Goal: Information Seeking & Learning: Learn about a topic

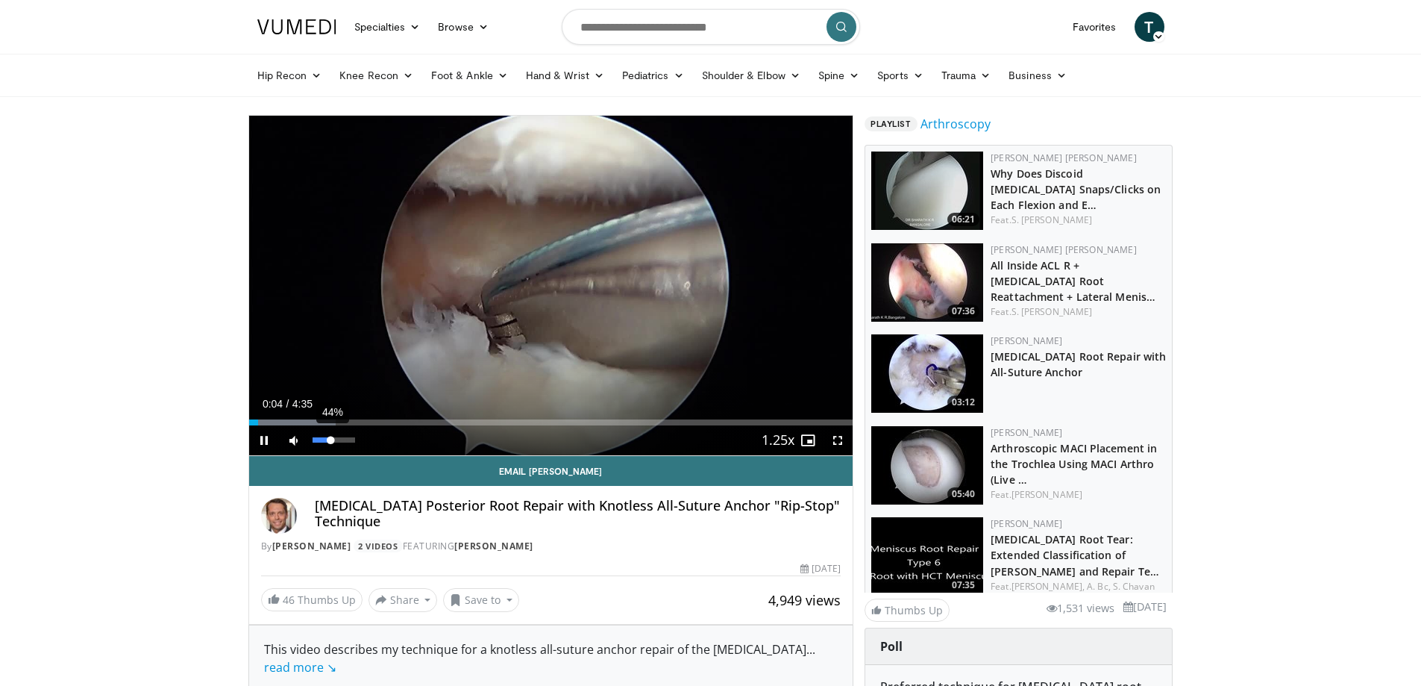
drag, startPoint x: 316, startPoint y: 438, endPoint x: 331, endPoint y: 439, distance: 15.7
click at [331, 439] on div "Volume Level" at bounding box center [322, 439] width 19 height 5
click at [275, 422] on div "Progress Bar" at bounding box center [275, 422] width 1 height 6
click at [295, 422] on div "Progress Bar" at bounding box center [295, 422] width 1 height 6
click at [285, 423] on div "10 seconds Tap to unmute" at bounding box center [551, 285] width 604 height 339
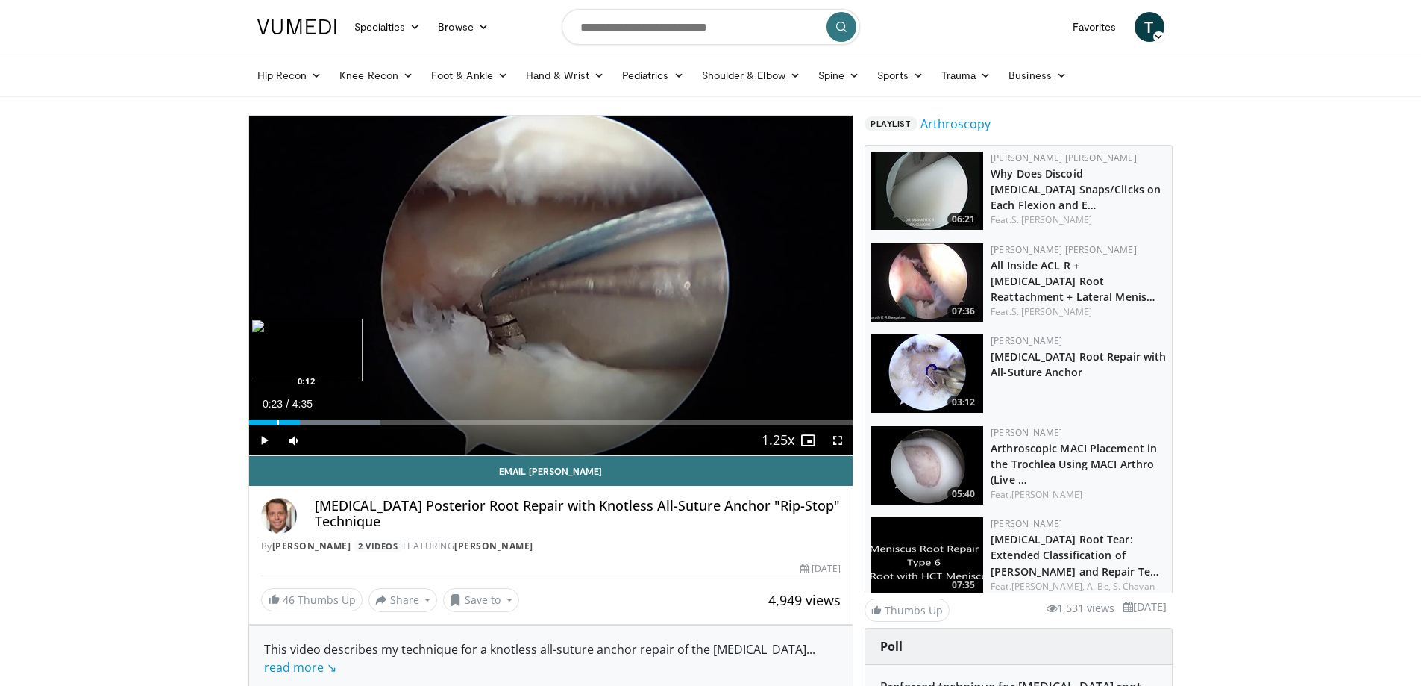
click at [278, 422] on div "Progress Bar" at bounding box center [278, 422] width 1 height 6
click at [260, 433] on span "Video Player" at bounding box center [264, 440] width 30 height 30
click at [833, 441] on span "Video Player" at bounding box center [838, 440] width 30 height 30
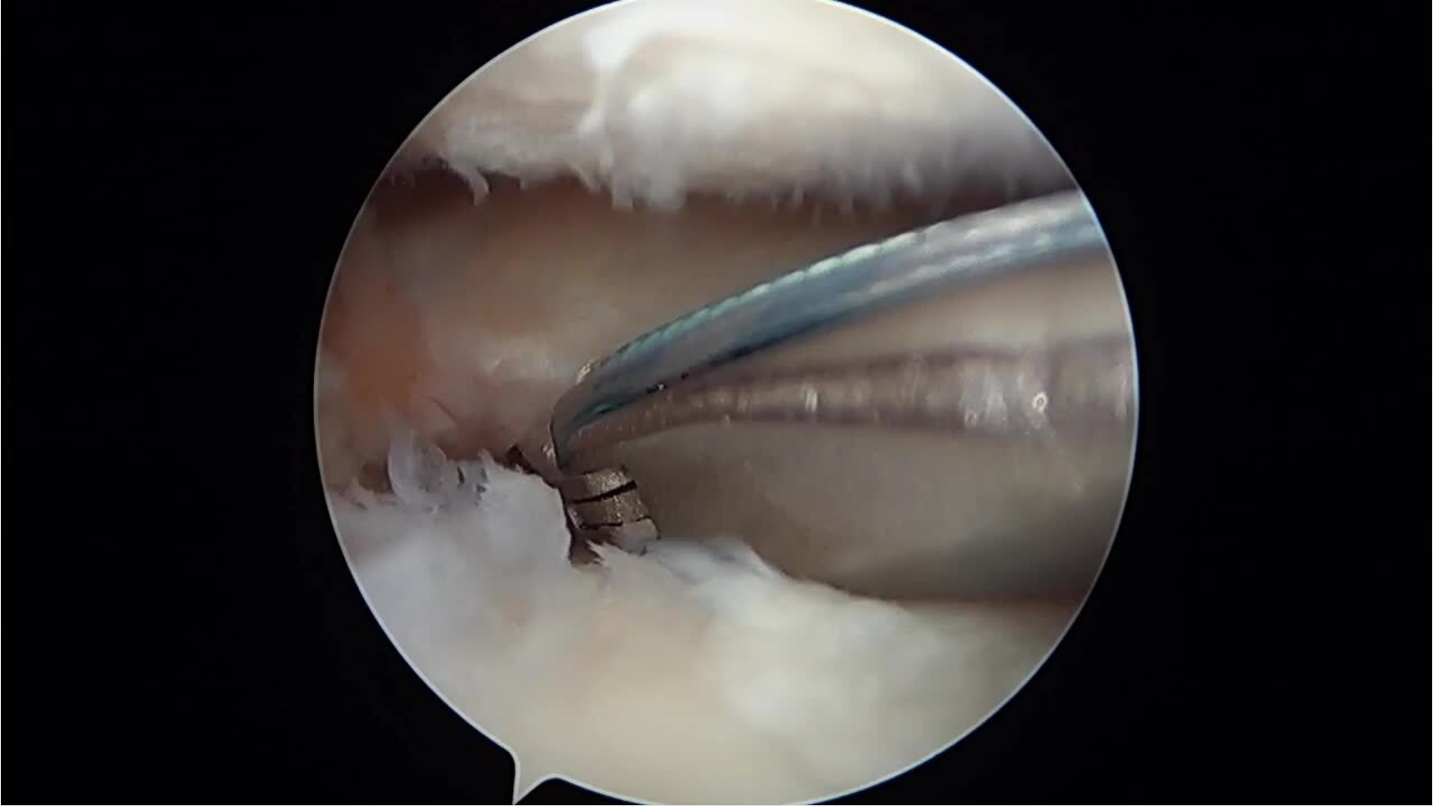
click at [786, 527] on div "10 seconds Tap to unmute" at bounding box center [716, 402] width 1433 height 805
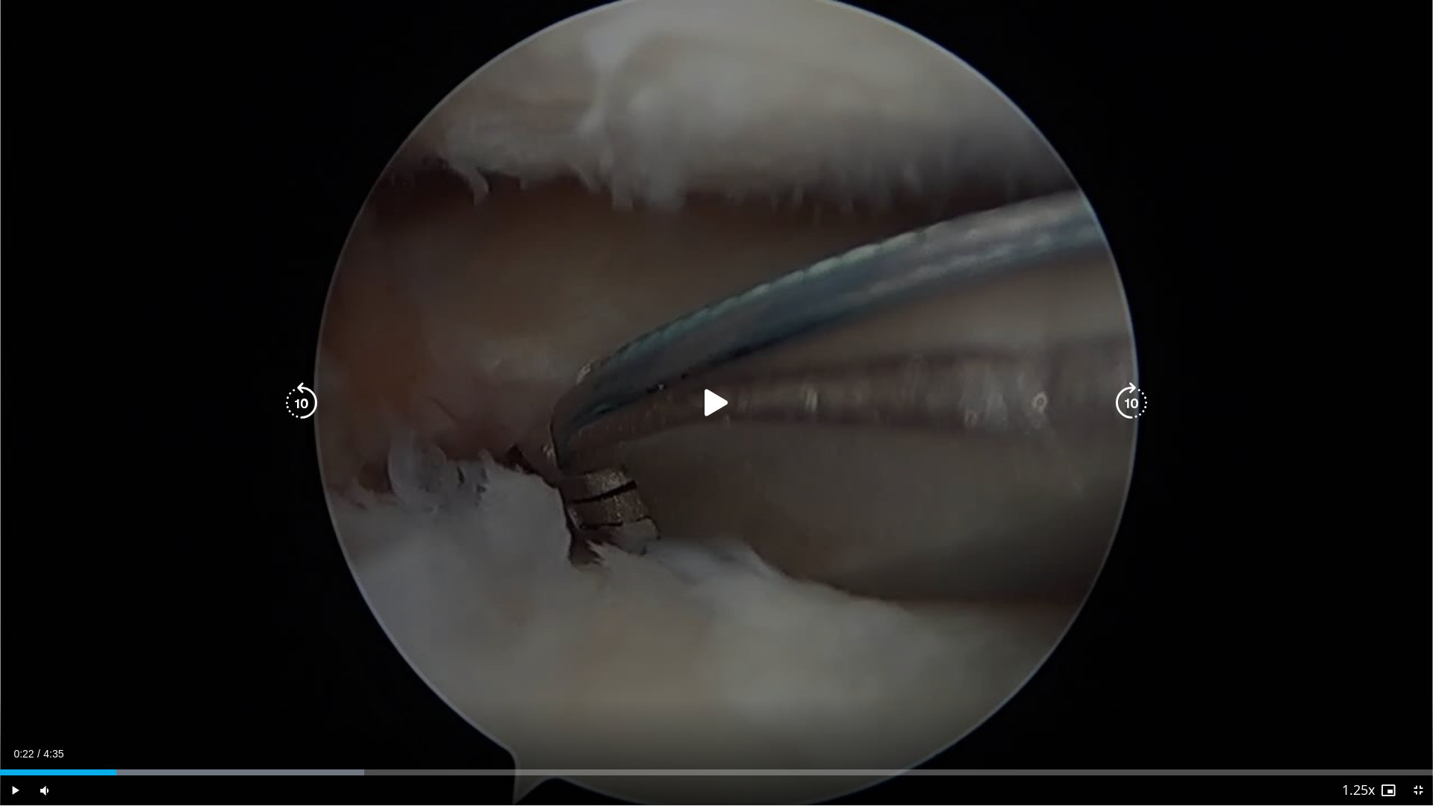
click at [786, 527] on div "10 seconds Tap to unmute" at bounding box center [716, 402] width 1433 height 805
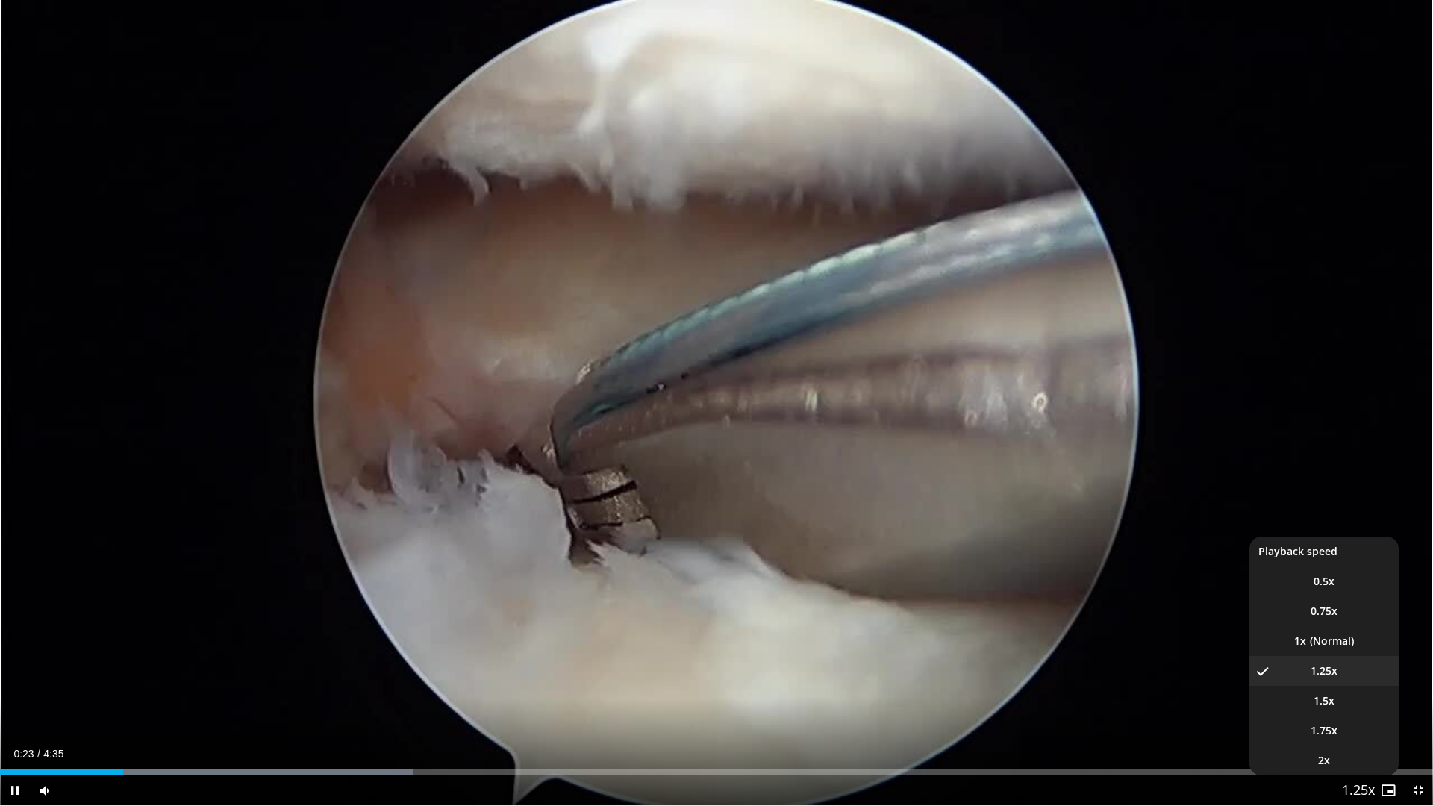
click at [1353, 685] on span "Video Player" at bounding box center [1357, 791] width 21 height 30
click at [1329, 629] on li "1x" at bounding box center [1323, 641] width 149 height 30
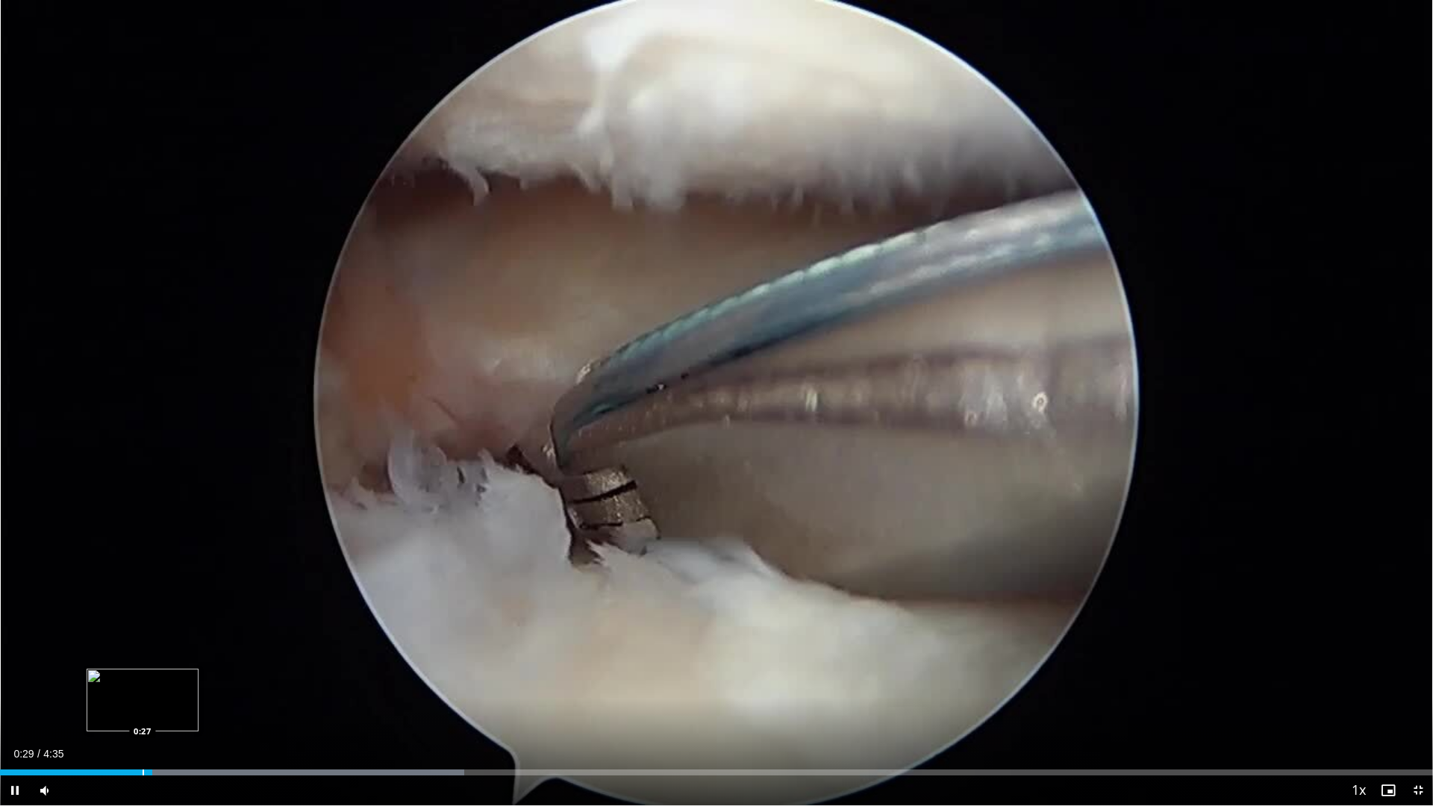
click at [143, 685] on div "Progress Bar" at bounding box center [143, 772] width 1 height 6
click at [134, 685] on div "Progress Bar" at bounding box center [134, 772] width 1 height 6
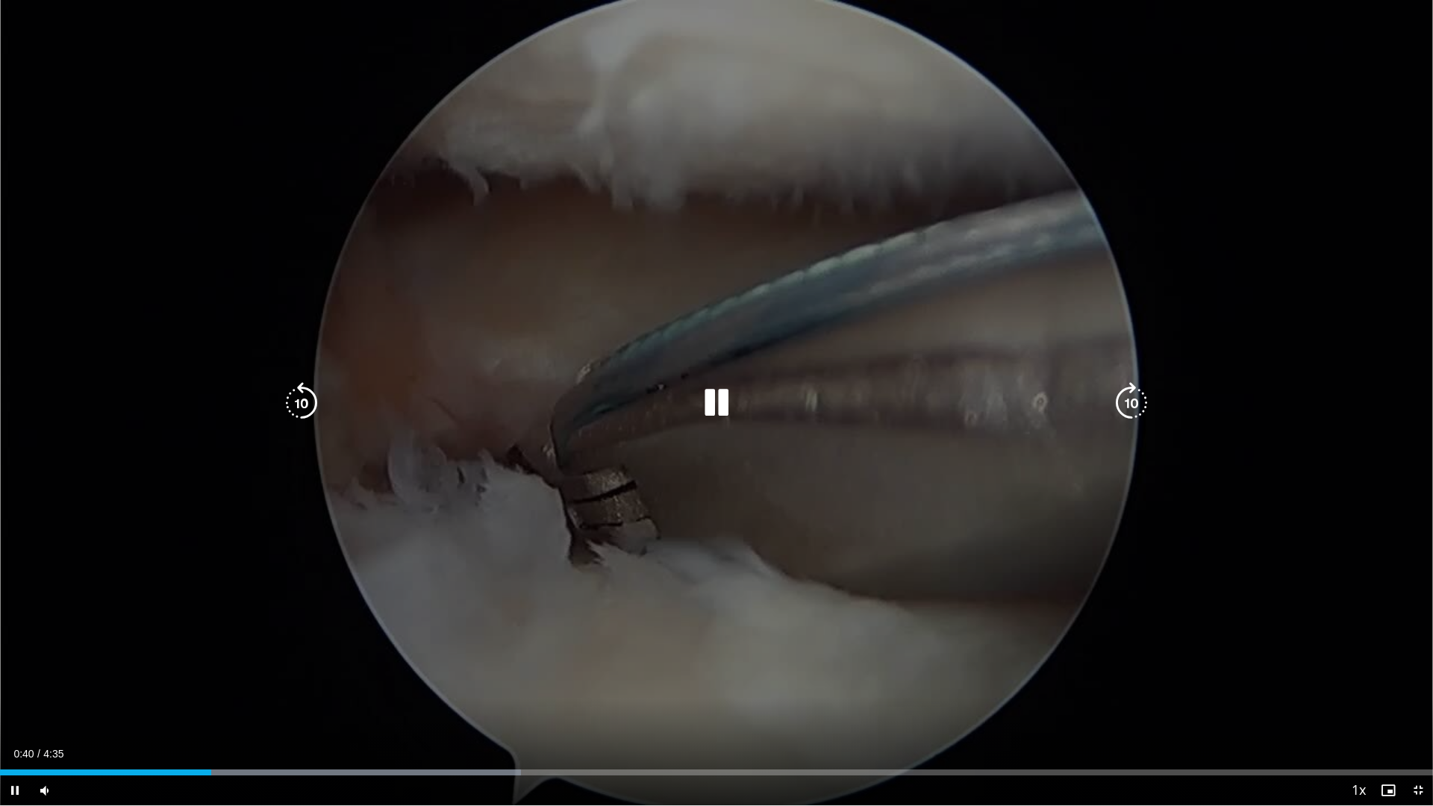
click at [1133, 396] on icon "Video Player" at bounding box center [1131, 403] width 42 height 42
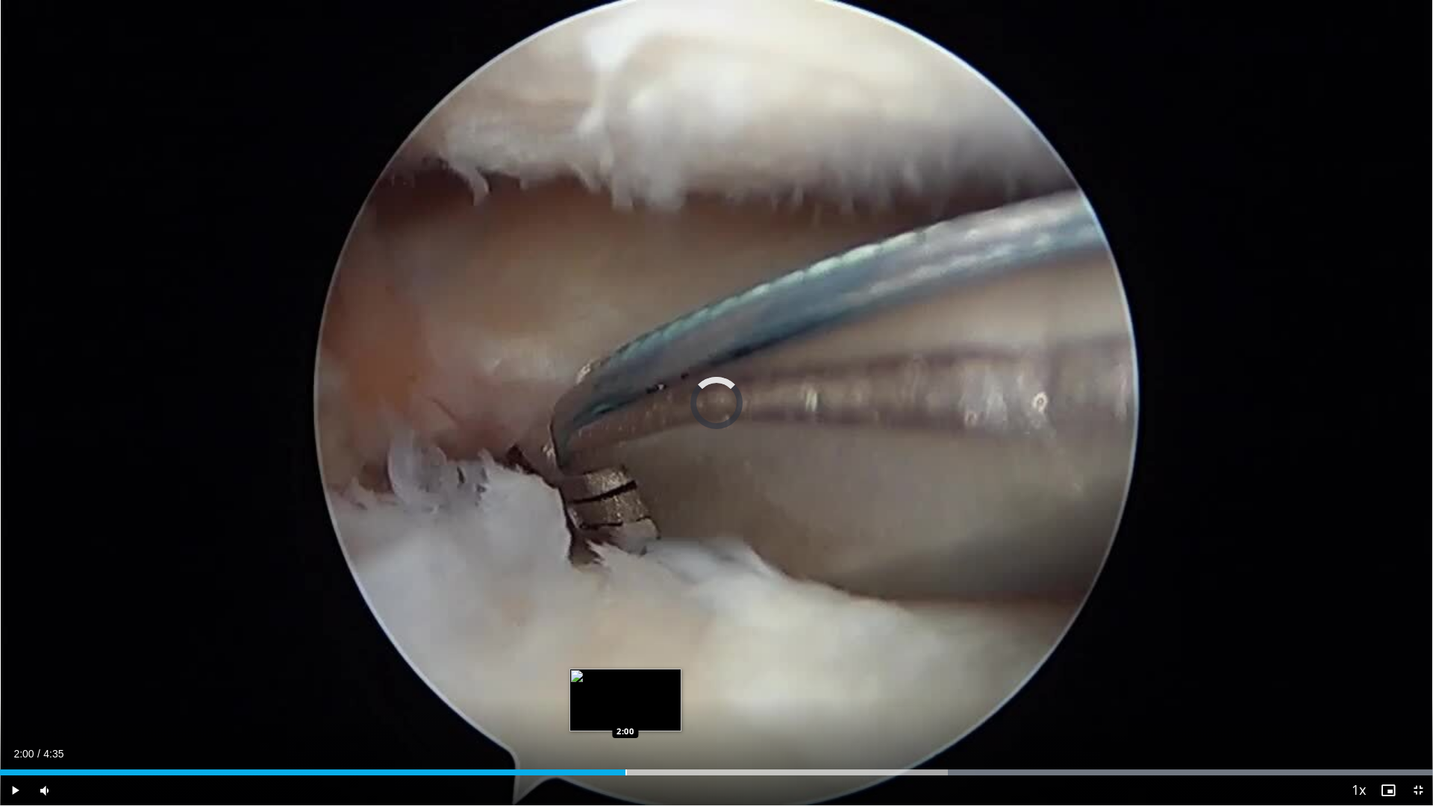
click at [625, 685] on div "Progress Bar" at bounding box center [625, 772] width 1 height 6
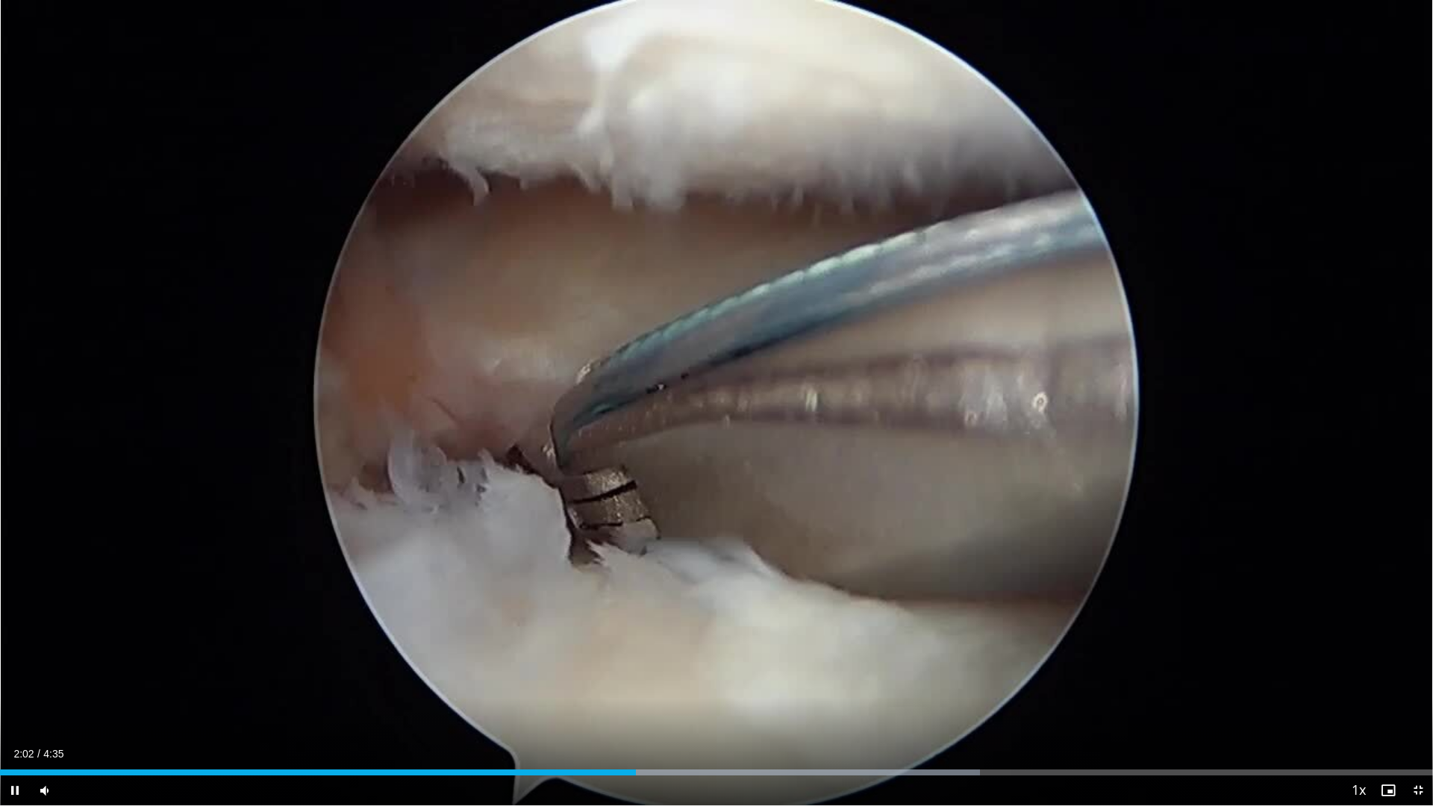
click at [580, 685] on div "Current Time 2:02 / Duration 4:35 Pause Skip Backward Skip Forward Mute 88% Loa…" at bounding box center [716, 790] width 1433 height 30
click at [566, 685] on div "Progress Bar" at bounding box center [566, 772] width 1 height 6
click at [550, 685] on div "Progress Bar" at bounding box center [550, 772] width 1 height 6
click at [540, 685] on div "Progress Bar" at bounding box center [540, 772] width 1 height 6
click at [516, 685] on div "Loaded : 64.80% 1:46 1:39" at bounding box center [716, 768] width 1433 height 14
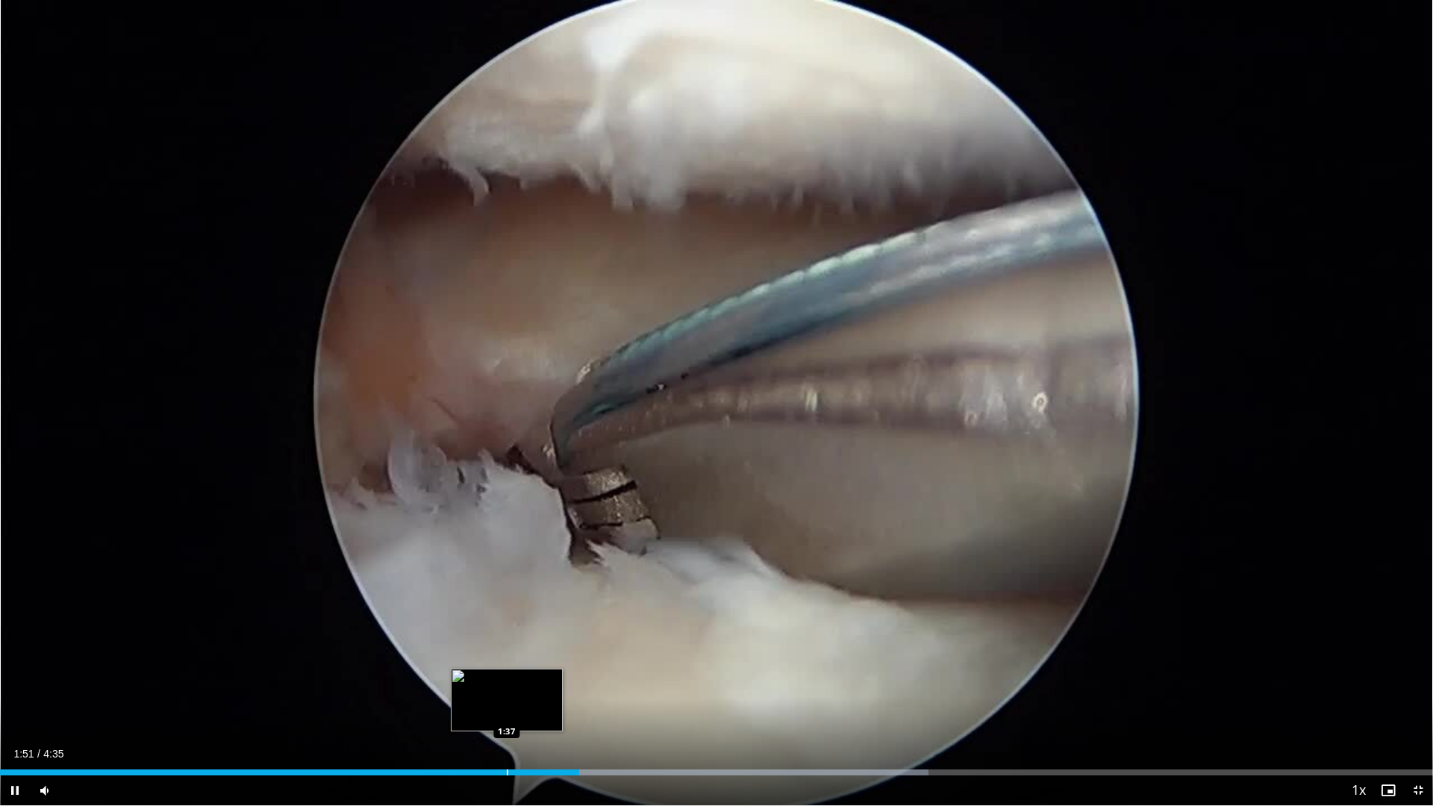
click at [507, 685] on div "Progress Bar" at bounding box center [507, 772] width 1 height 6
click at [484, 685] on div "Loaded : 61.20% 1:41 1:33" at bounding box center [716, 772] width 1433 height 6
click at [468, 685] on div "1:33" at bounding box center [243, 772] width 486 height 6
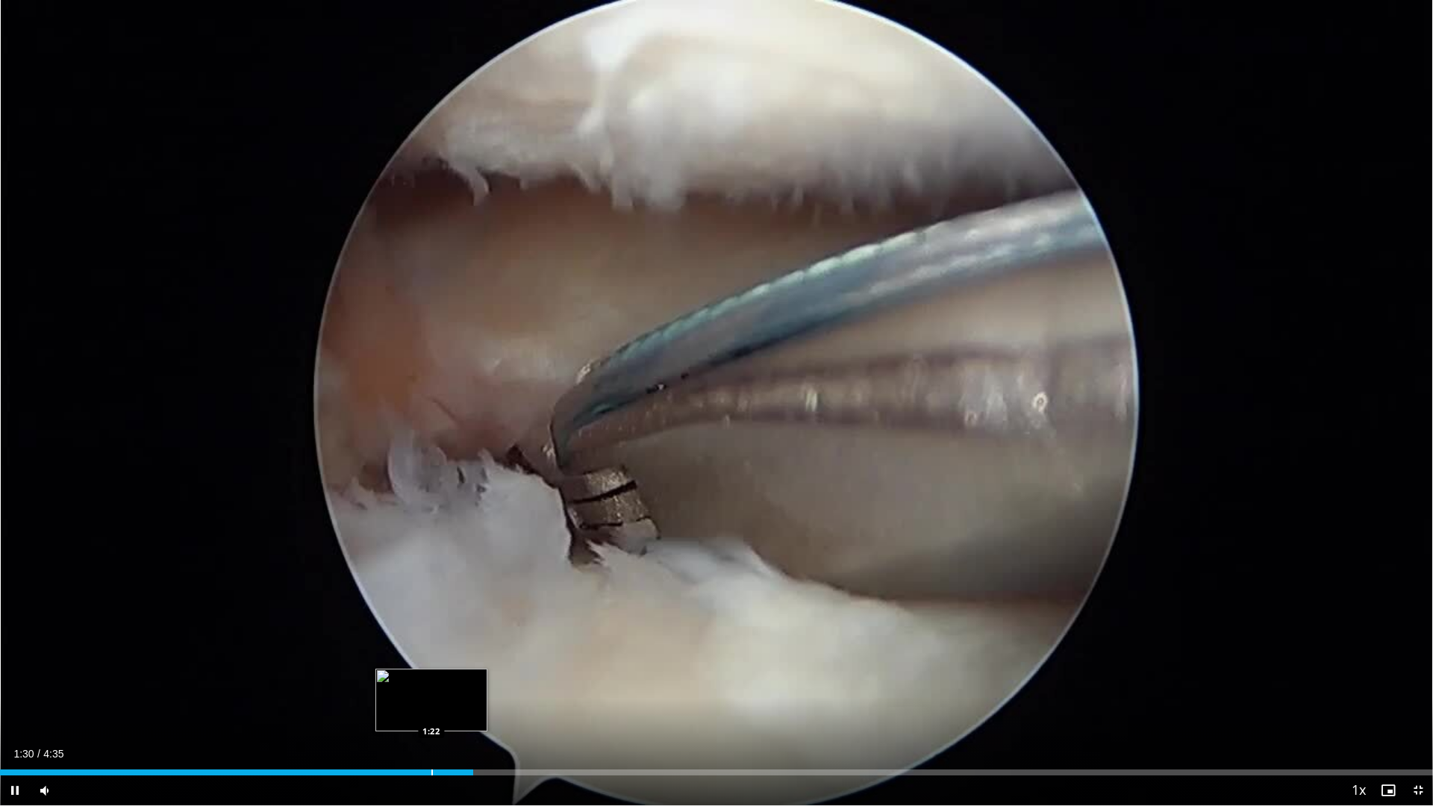
click at [431, 685] on div "Loaded : 32.71% 1:31 1:22" at bounding box center [716, 772] width 1433 height 6
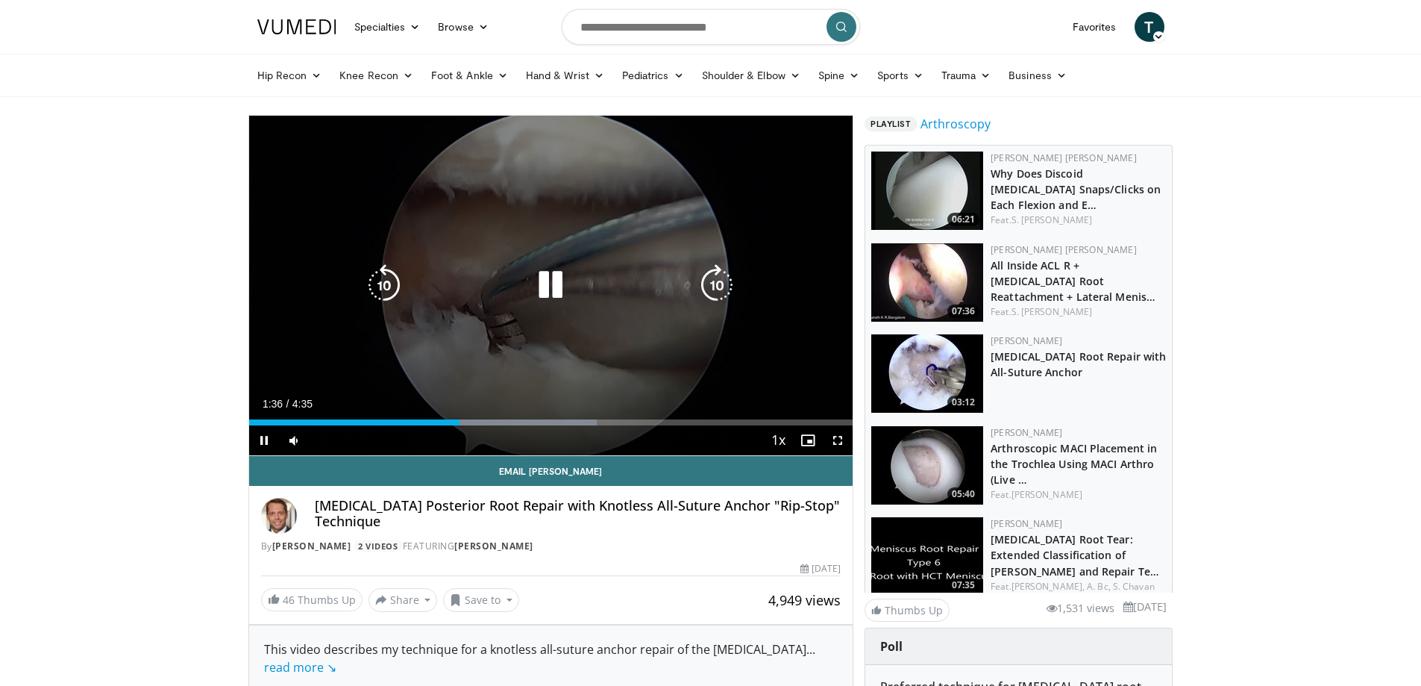
click at [622, 348] on div "10 seconds Tap to unmute" at bounding box center [551, 285] width 604 height 339
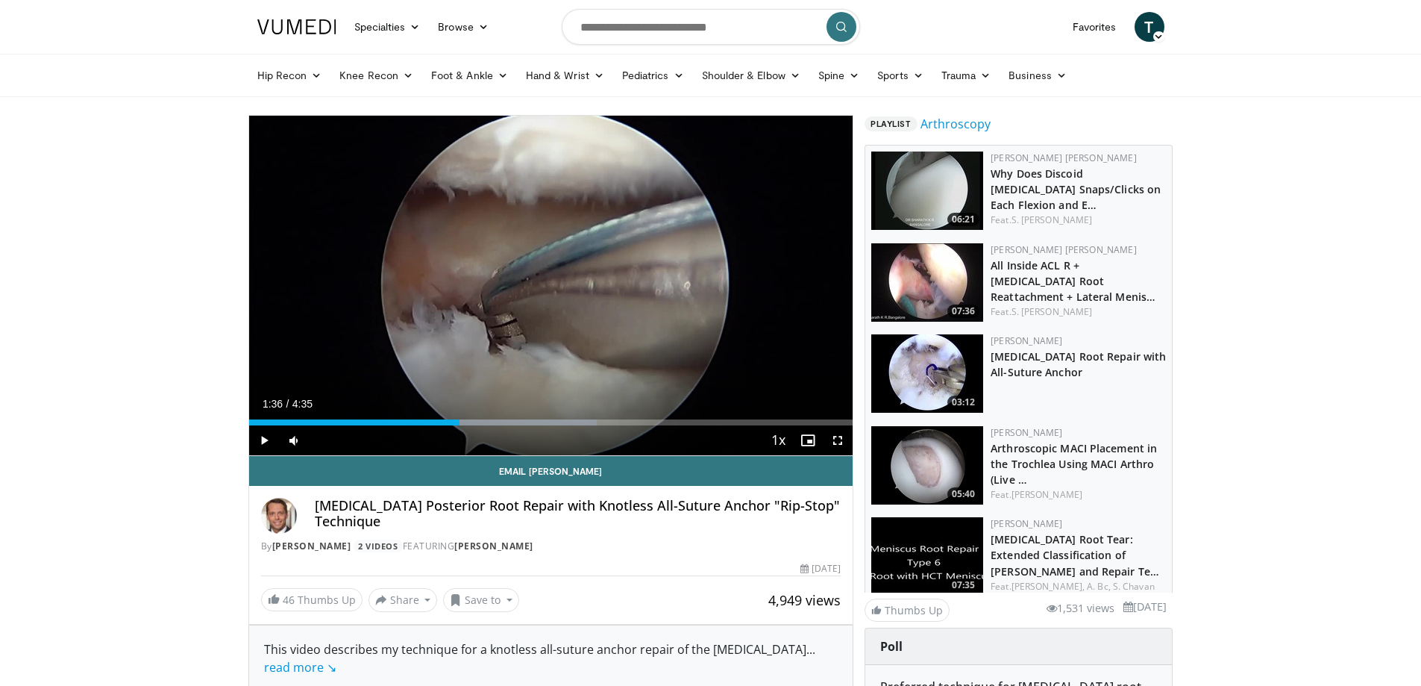
click at [931, 367] on img at bounding box center [927, 373] width 112 height 78
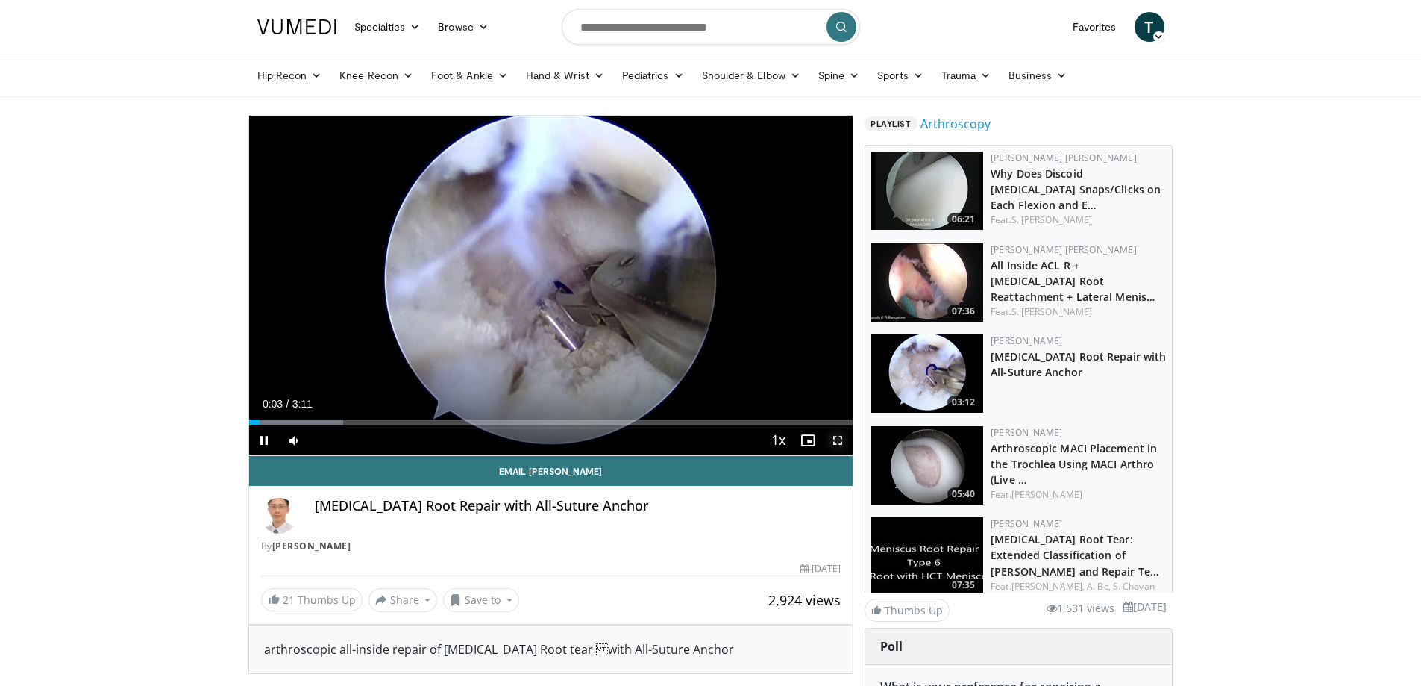
click at [832, 438] on span "Video Player" at bounding box center [838, 440] width 30 height 30
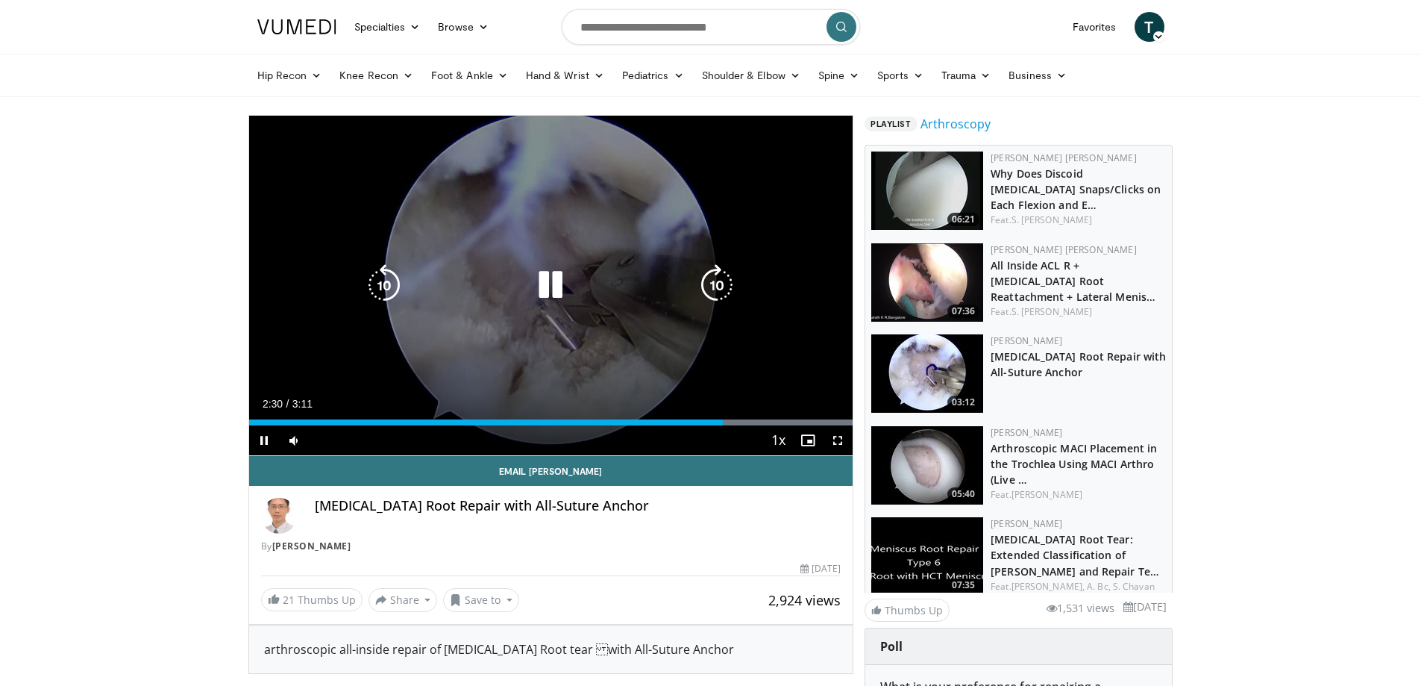
click at [455, 339] on div "10 seconds Tap to unmute" at bounding box center [551, 285] width 604 height 339
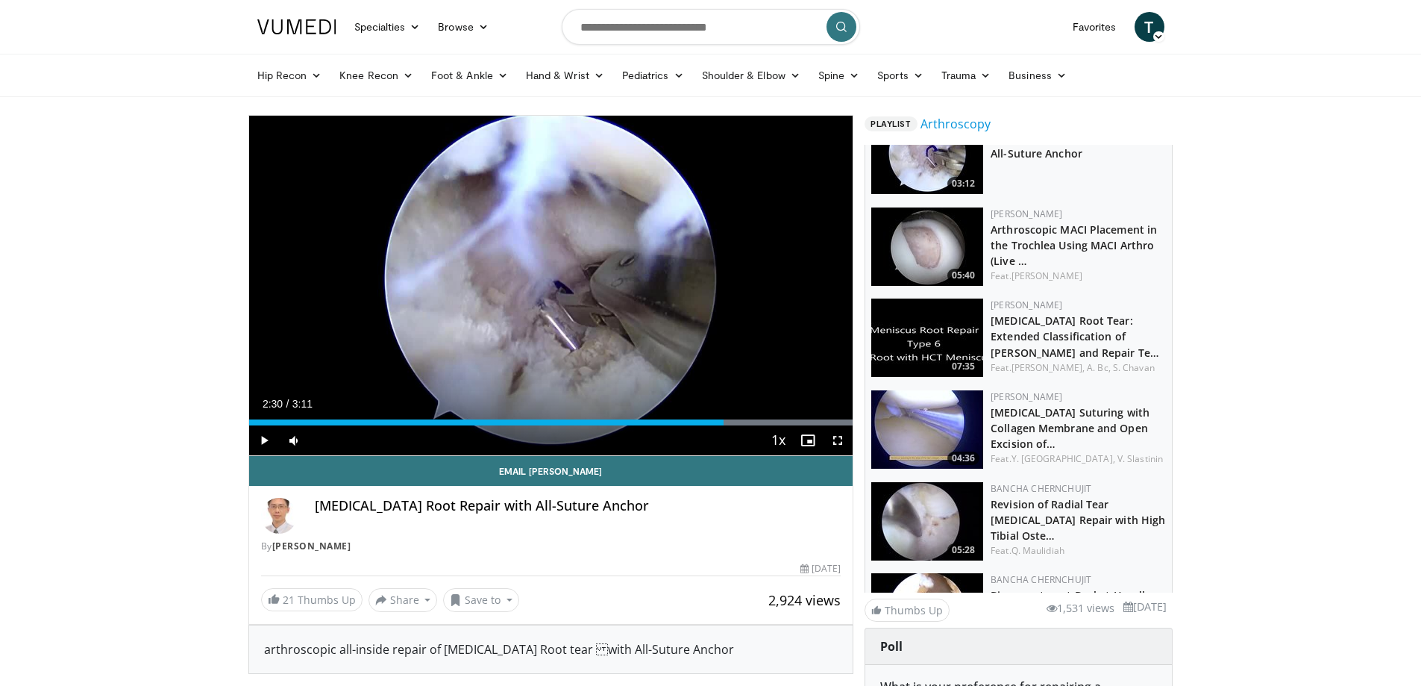
scroll to position [224, 0]
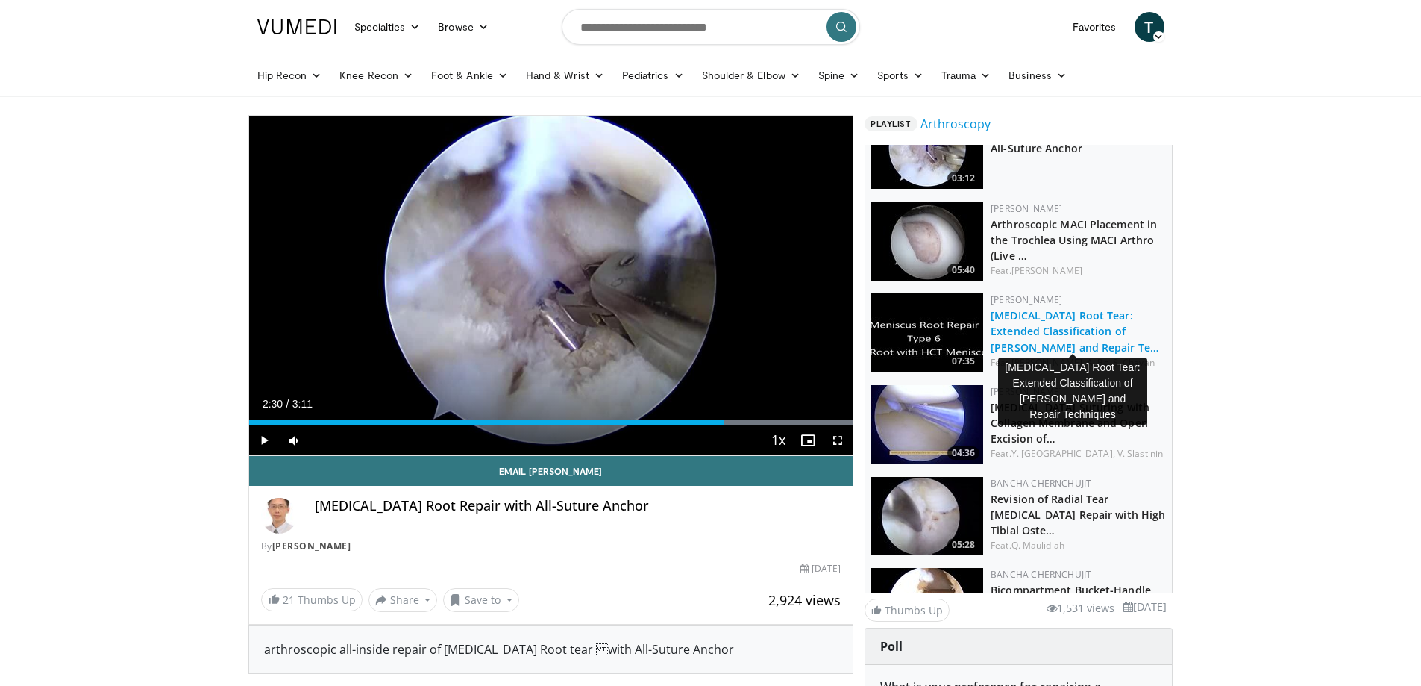
click at [1024, 316] on link "Meniscus Root Tear: Extended Classification of LaPrade and Repair Te…" at bounding box center [1075, 331] width 169 height 46
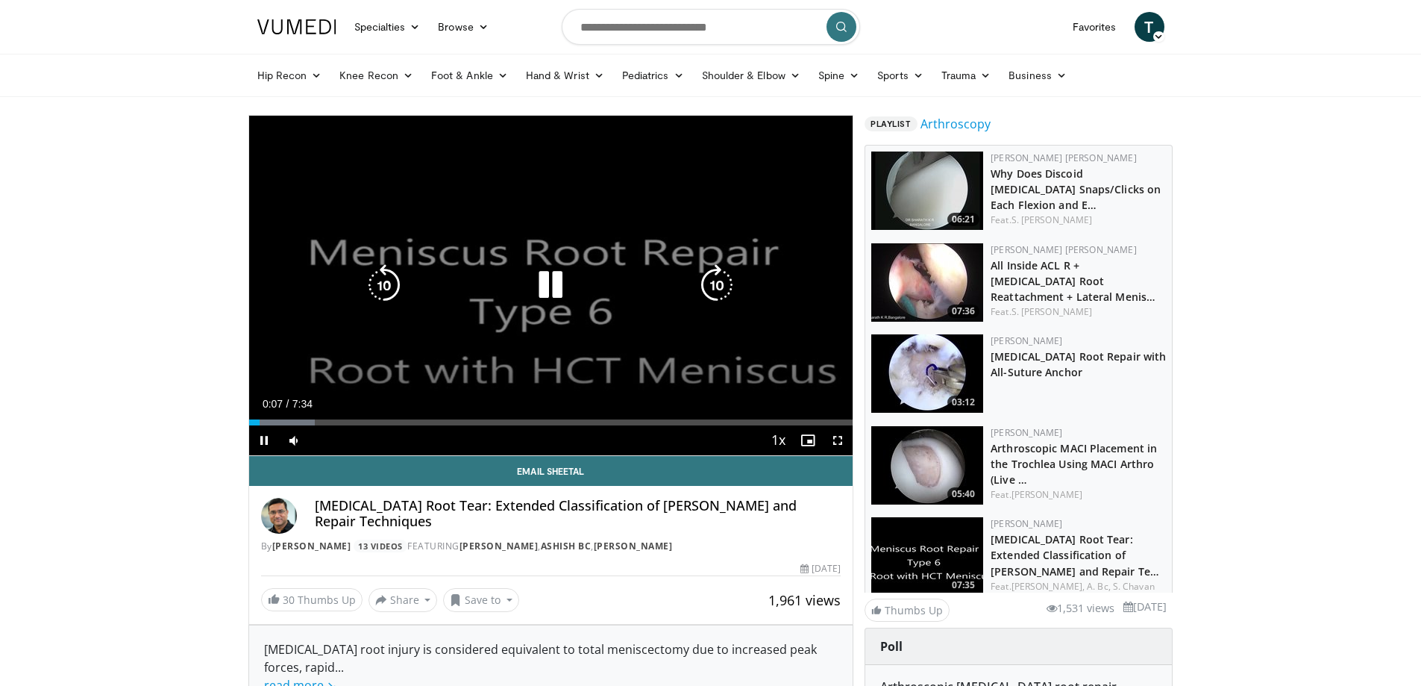
click at [709, 278] on icon "Video Player" at bounding box center [717, 285] width 42 height 42
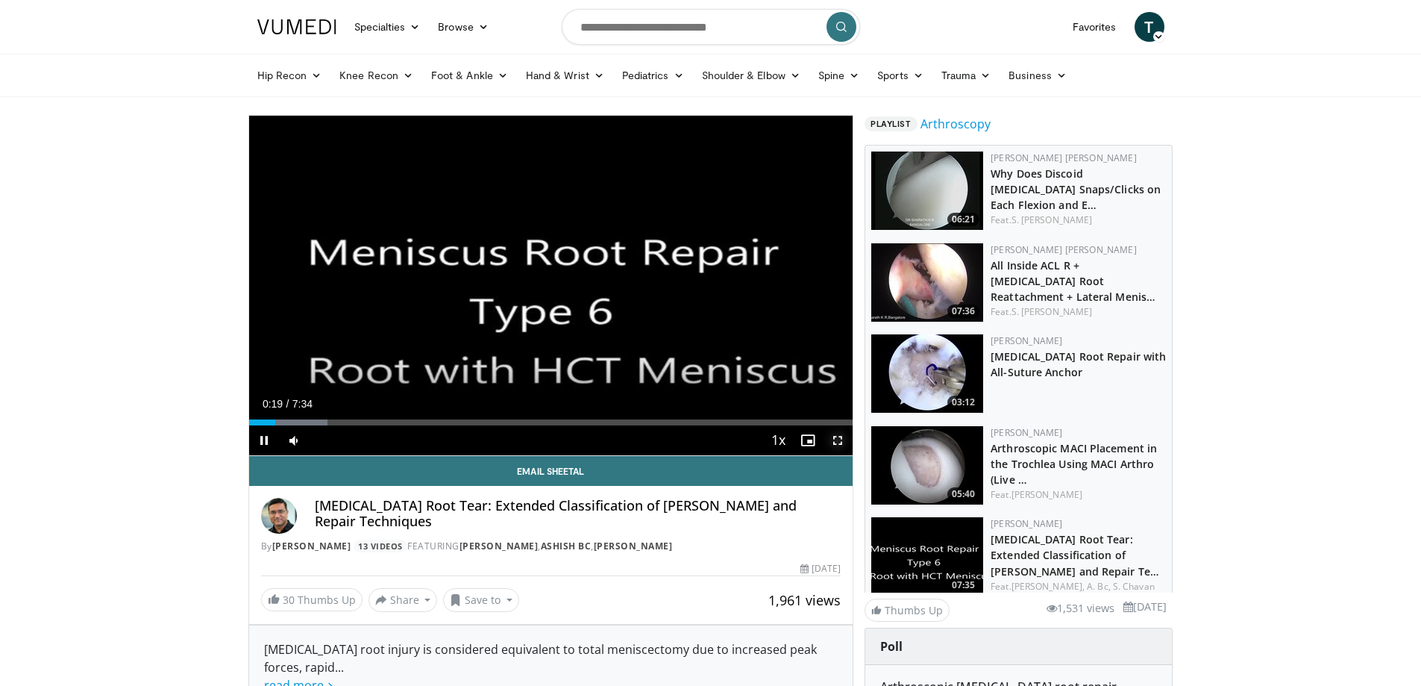
click at [839, 433] on span "Video Player" at bounding box center [838, 440] width 30 height 30
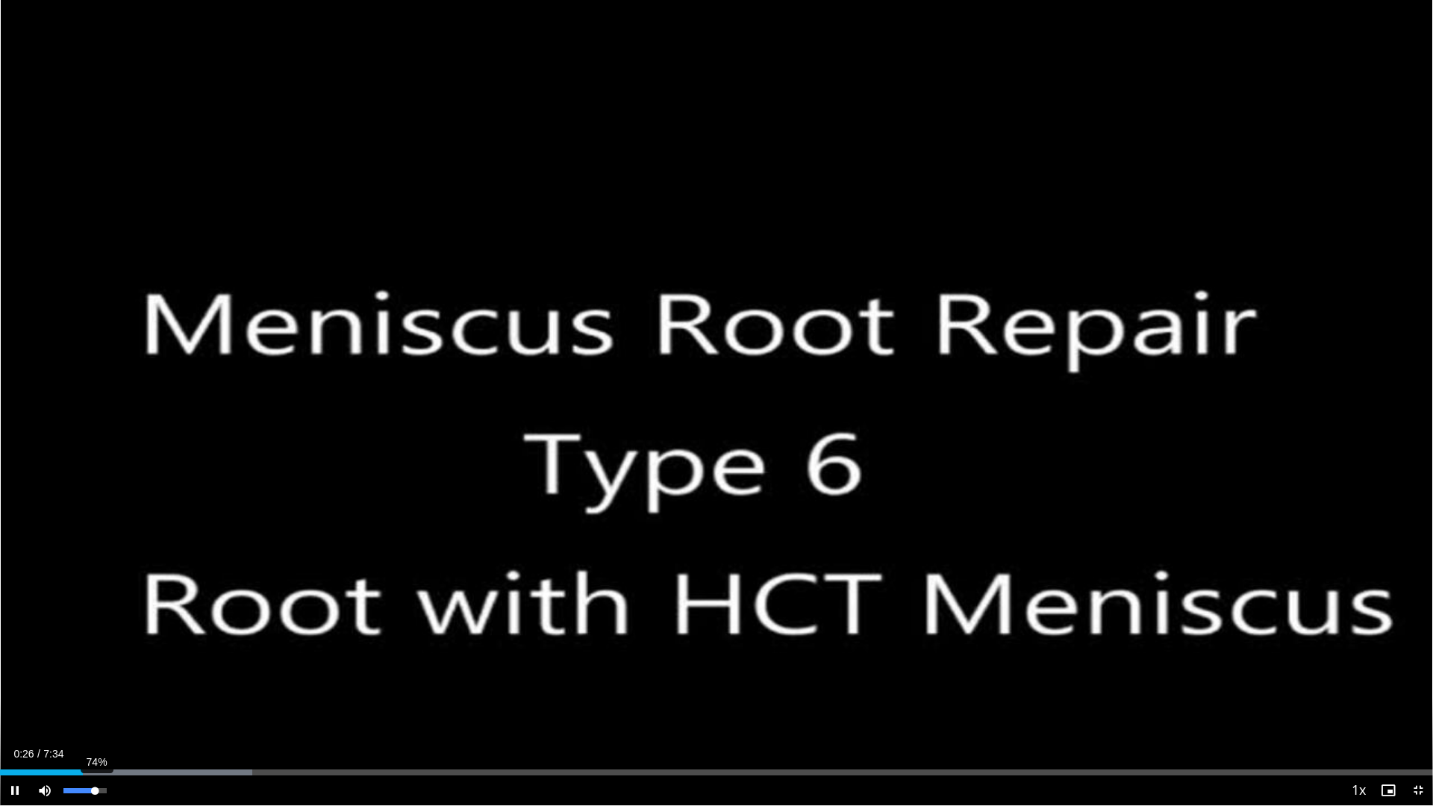
drag, startPoint x: 87, startPoint y: 793, endPoint x: 95, endPoint y: 794, distance: 8.2
click at [95, 685] on div "Volume Level" at bounding box center [78, 790] width 31 height 5
click at [175, 685] on div "Progress Bar" at bounding box center [175, 772] width 1 height 6
click at [216, 685] on div "Progress Bar" at bounding box center [216, 772] width 1 height 6
click at [242, 685] on div "Progress Bar" at bounding box center [250, 772] width 248 height 6
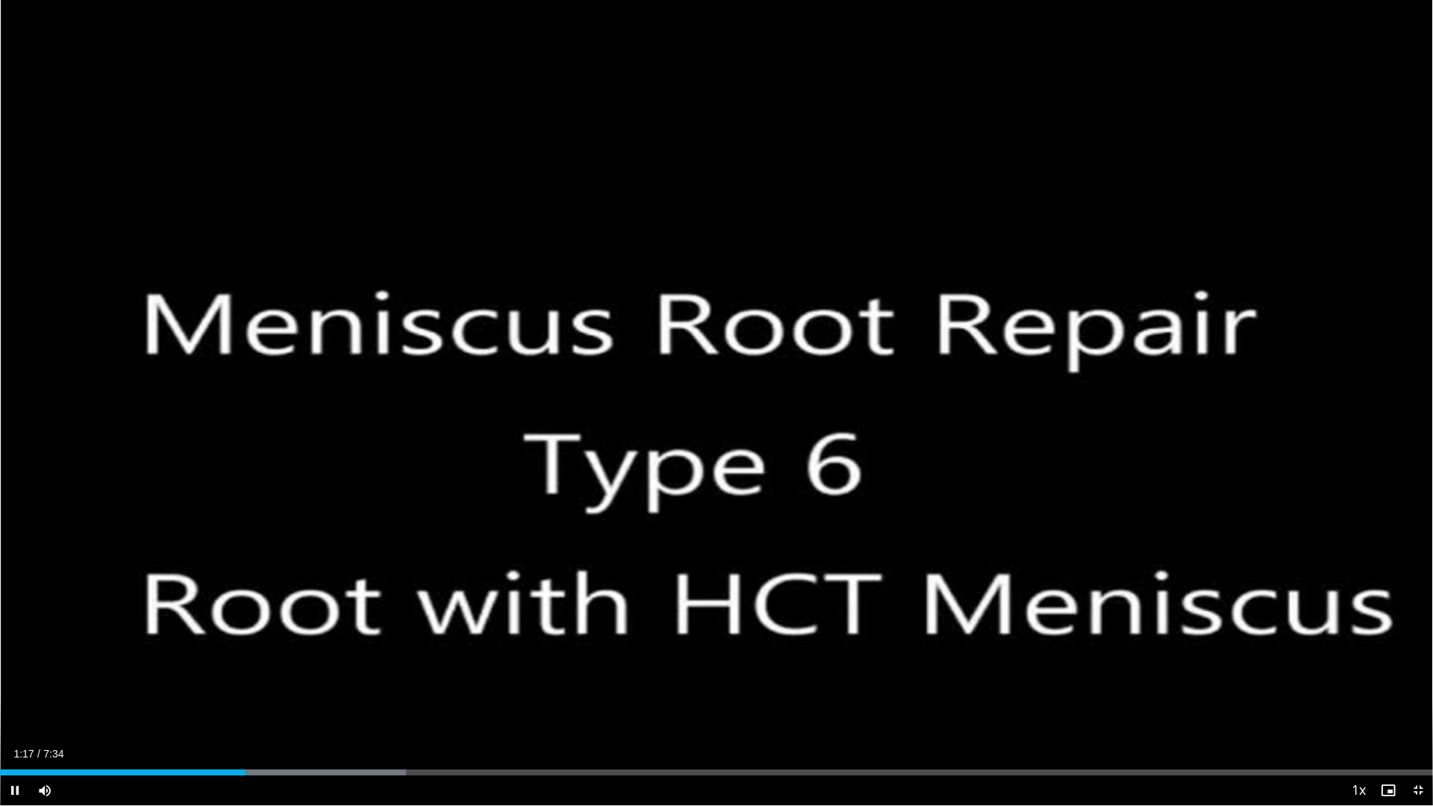
click at [274, 685] on div "Current Time 1:17 / Duration 7:34 Pause Skip Backward Skip Forward Mute 95% Loa…" at bounding box center [716, 790] width 1433 height 30
click at [278, 685] on div "Progress Bar" at bounding box center [294, 772] width 286 height 6
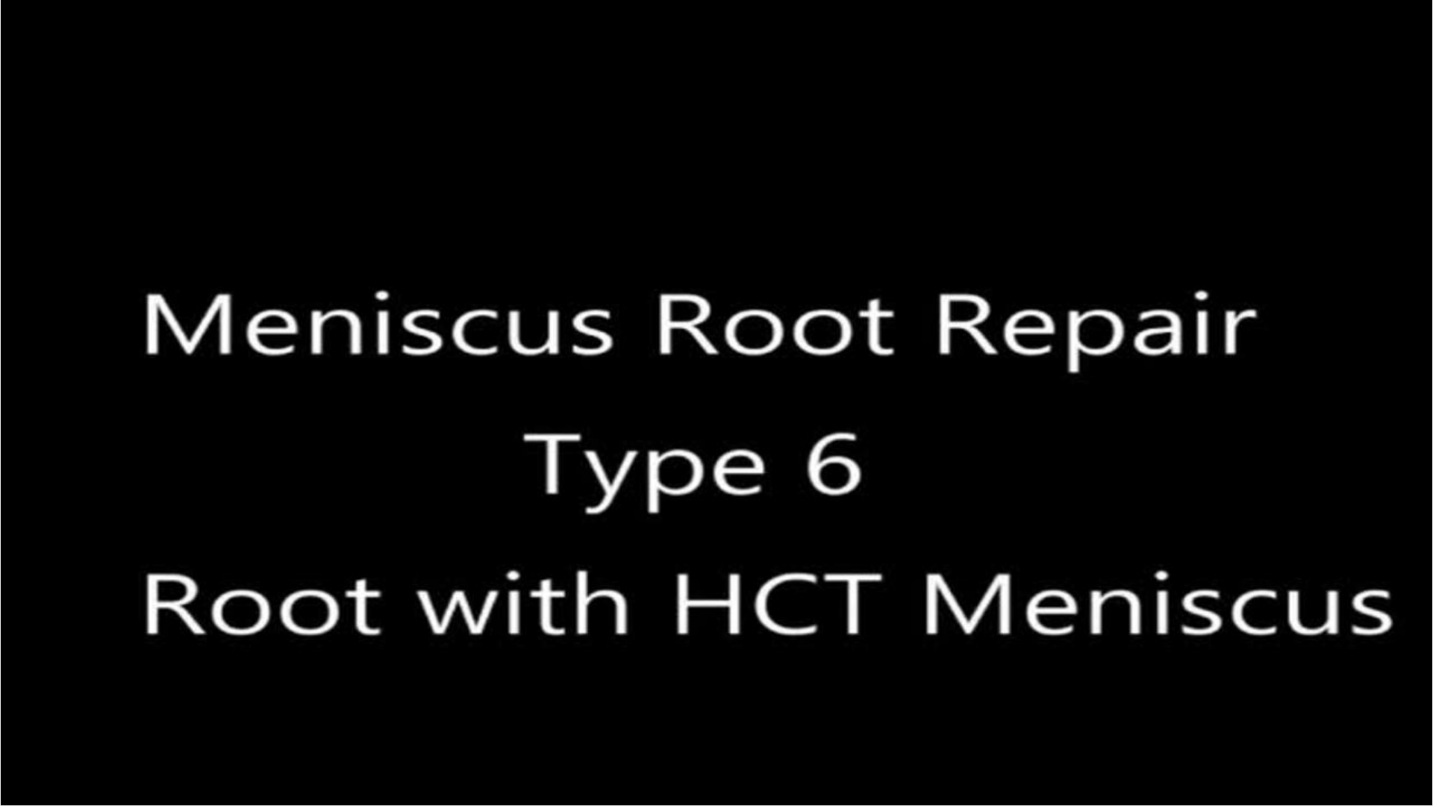
click at [305, 685] on div "10 seconds Tap to unmute" at bounding box center [716, 402] width 1433 height 805
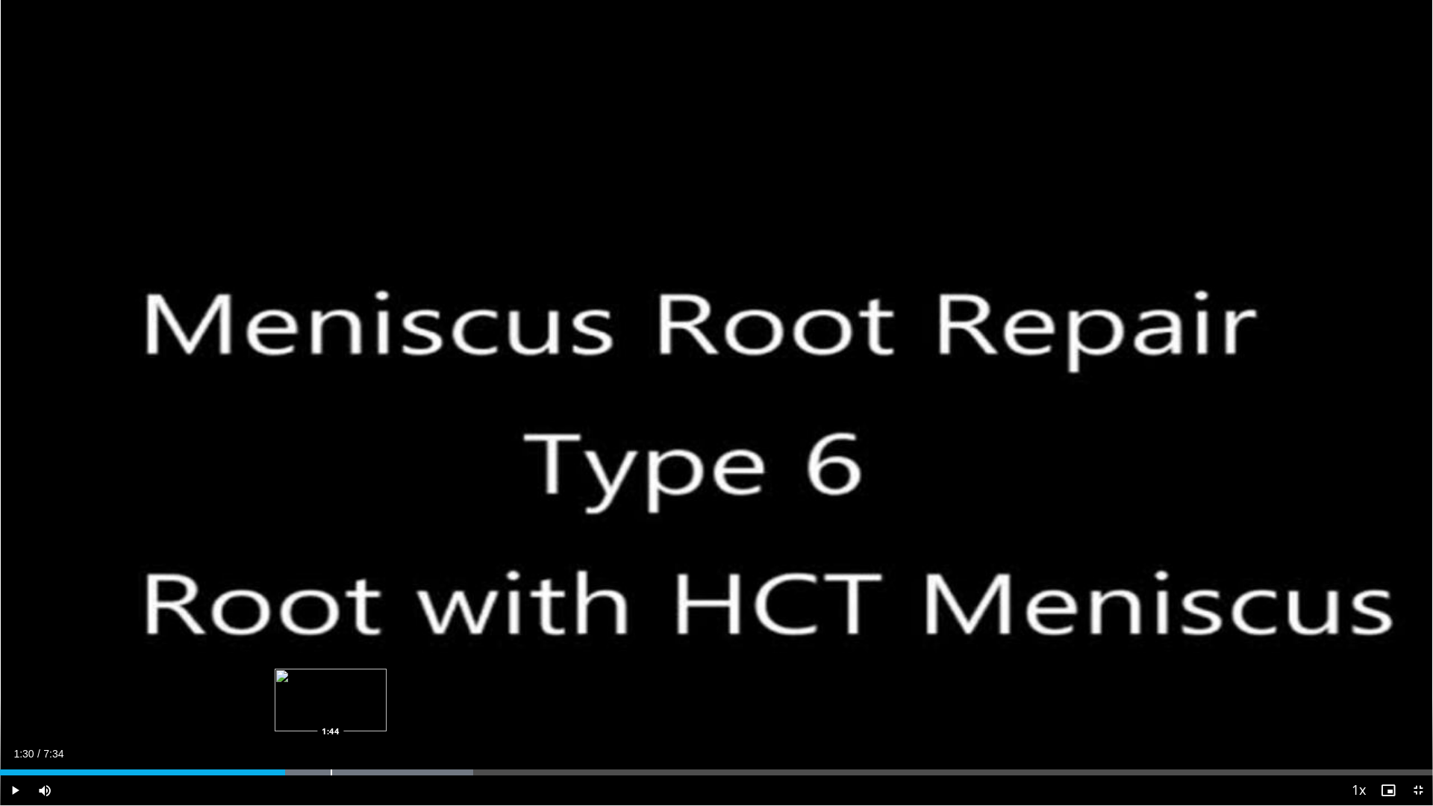
click at [332, 685] on div "Loaded : 33.02% 1:30 1:44" at bounding box center [716, 768] width 1433 height 14
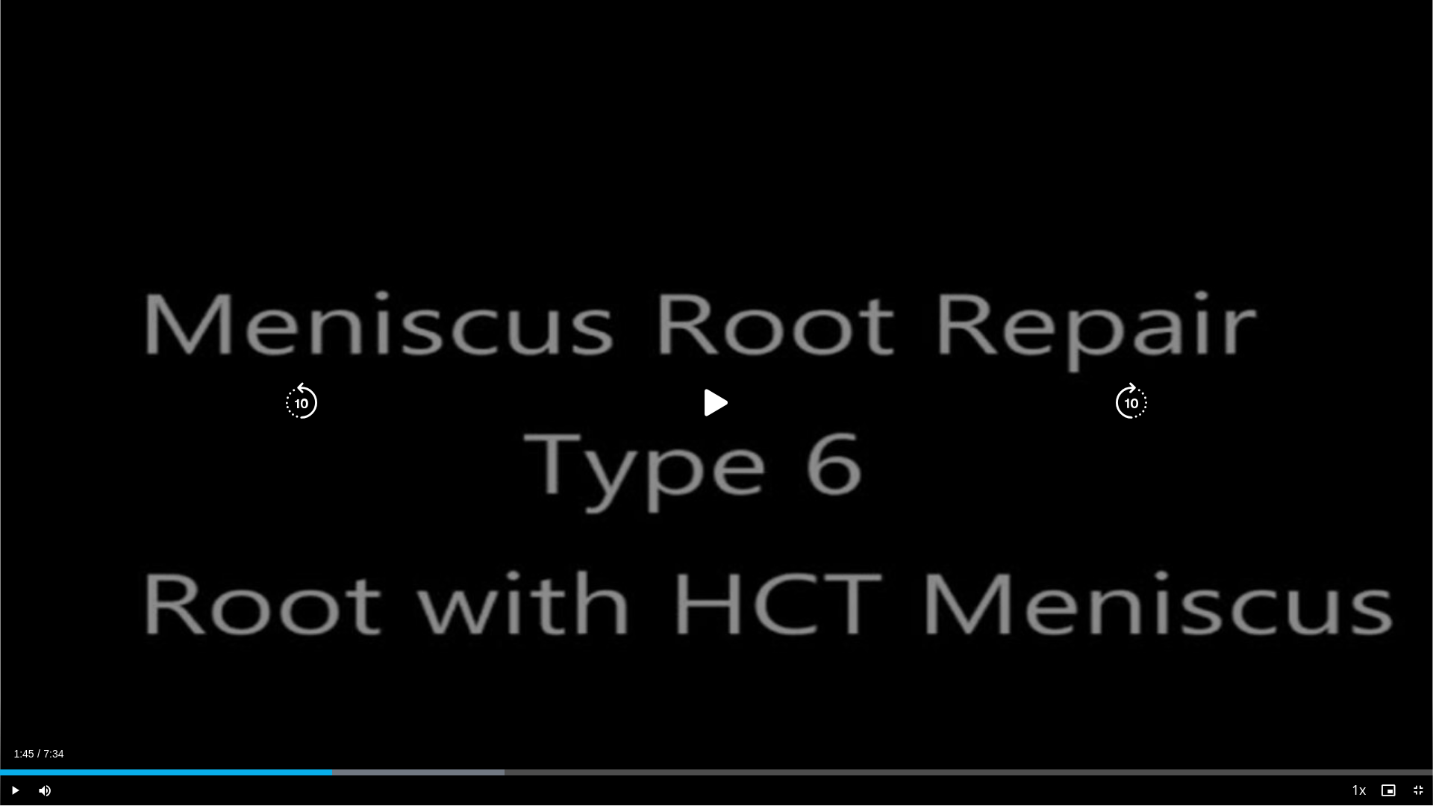
click at [305, 685] on div "10 seconds Tap to unmute" at bounding box center [716, 402] width 1433 height 805
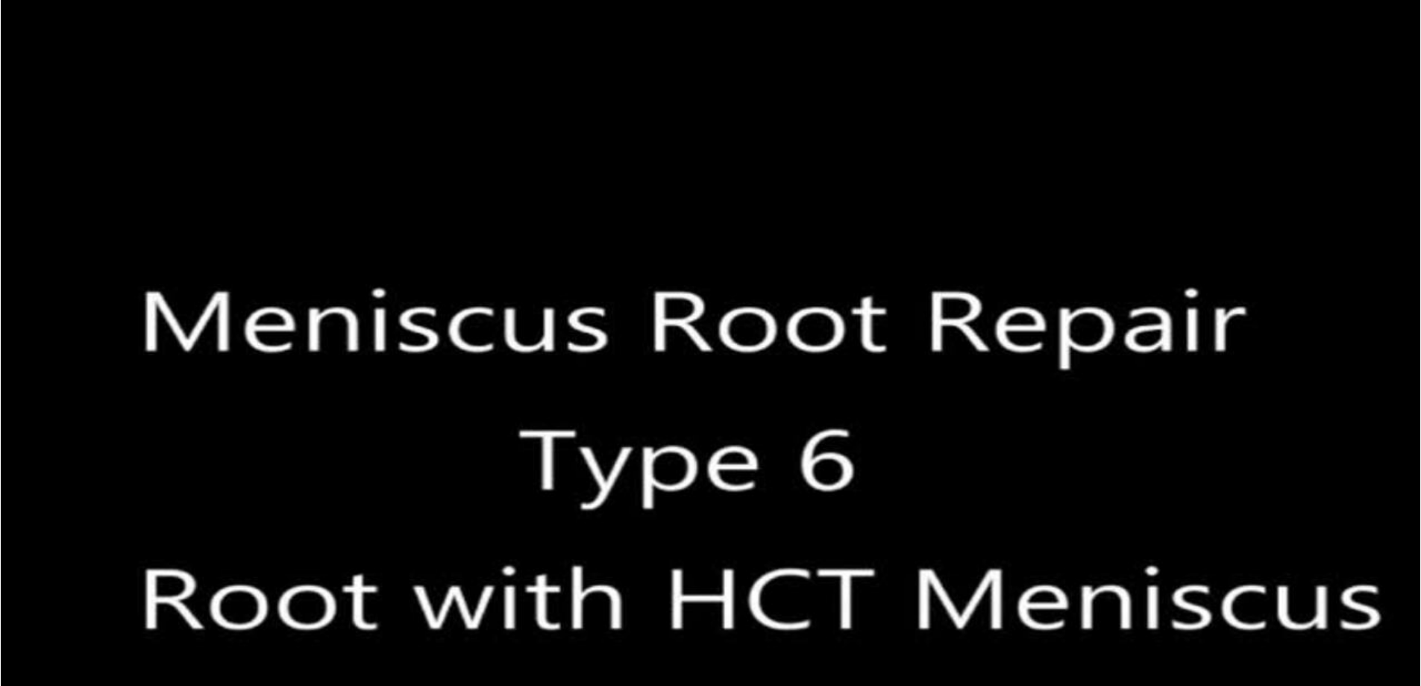
scroll to position [224, 0]
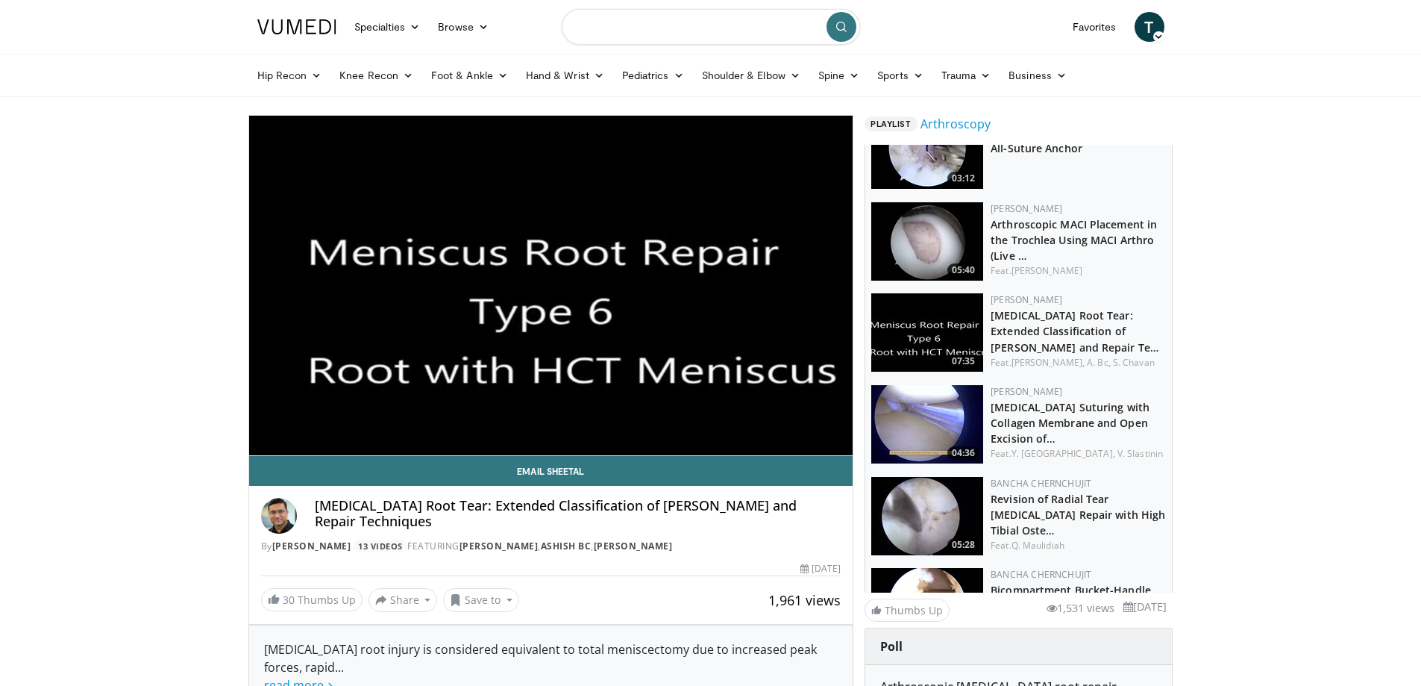
click at [713, 34] on input "Search topics, interventions" at bounding box center [711, 27] width 298 height 36
type input "**********"
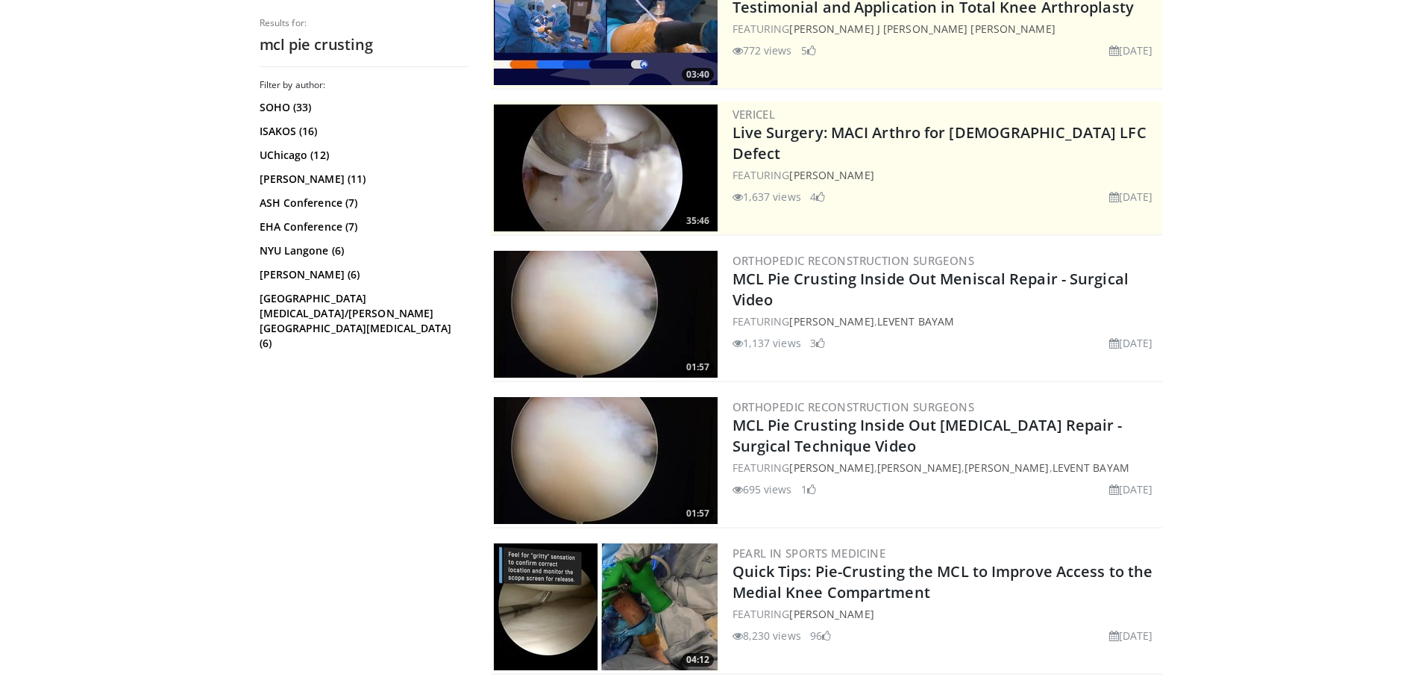
scroll to position [224, 0]
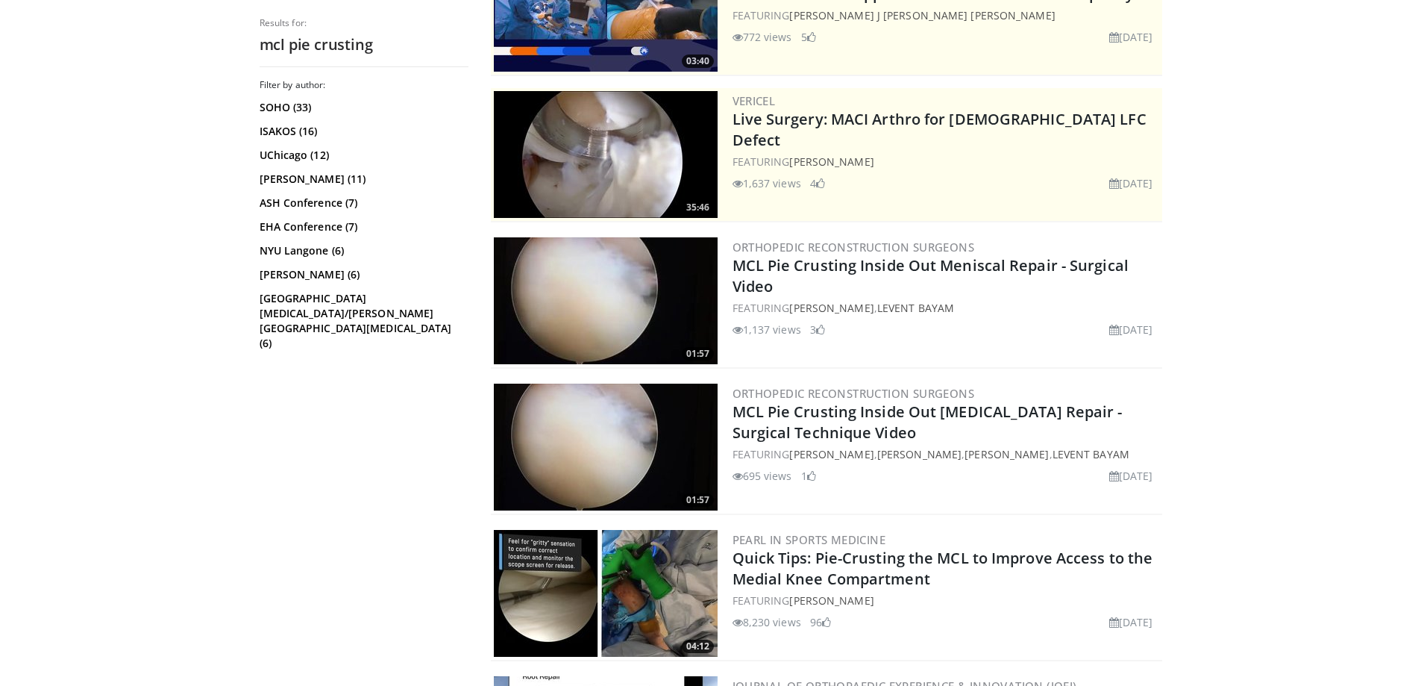
click at [789, 422] on h2 "MCL Pie Crusting Inside Out Meniscus Repair - Surgical Technique Video" at bounding box center [946, 422] width 427 height 42
click at [821, 559] on link "Quick Tips: Pie-Crusting the MCL to Improve Access to the Medial Knee Compartme…" at bounding box center [943, 568] width 421 height 41
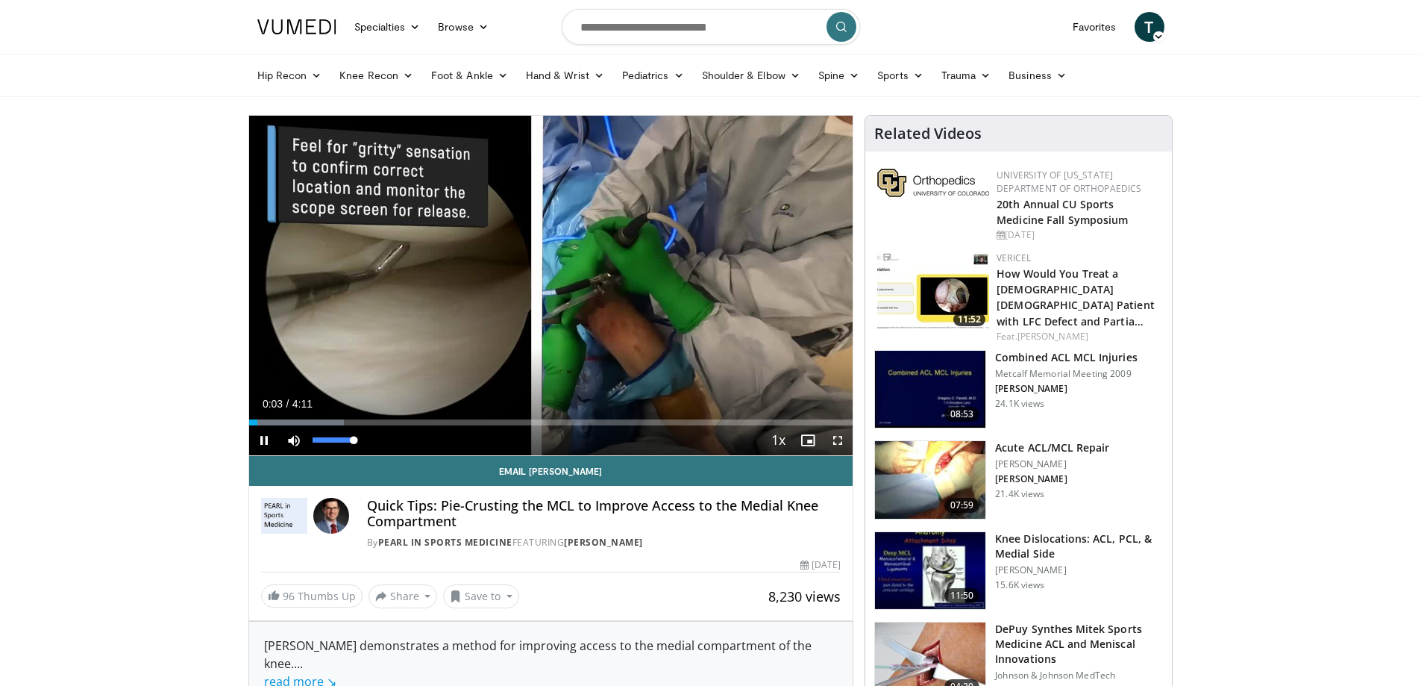
drag, startPoint x: 342, startPoint y: 440, endPoint x: 398, endPoint y: 443, distance: 56.0
click at [354, 442] on div "Volume Level" at bounding box center [334, 439] width 42 height 5
click at [836, 438] on span "Video Player" at bounding box center [838, 440] width 30 height 30
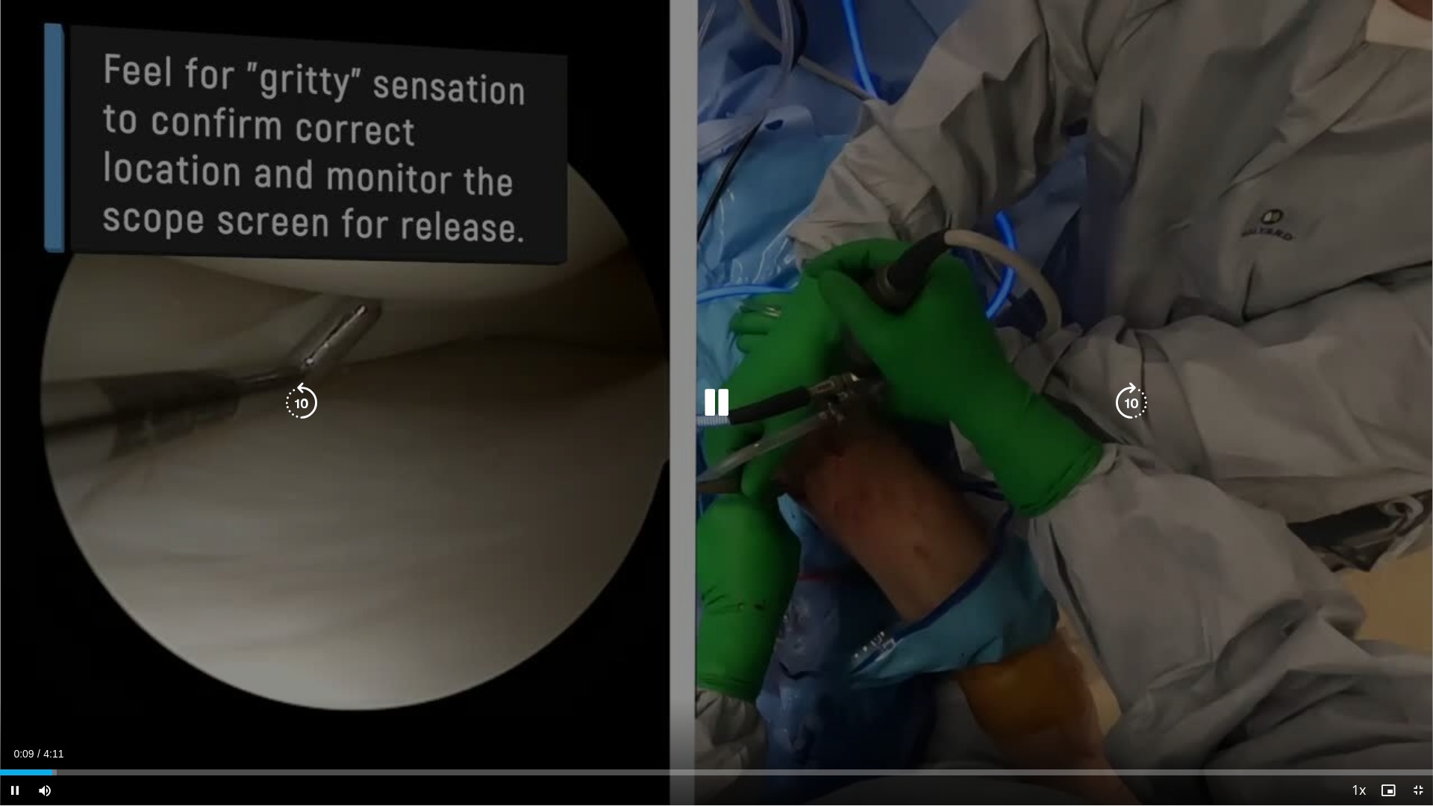
click at [1123, 403] on icon "Video Player" at bounding box center [1131, 403] width 42 height 42
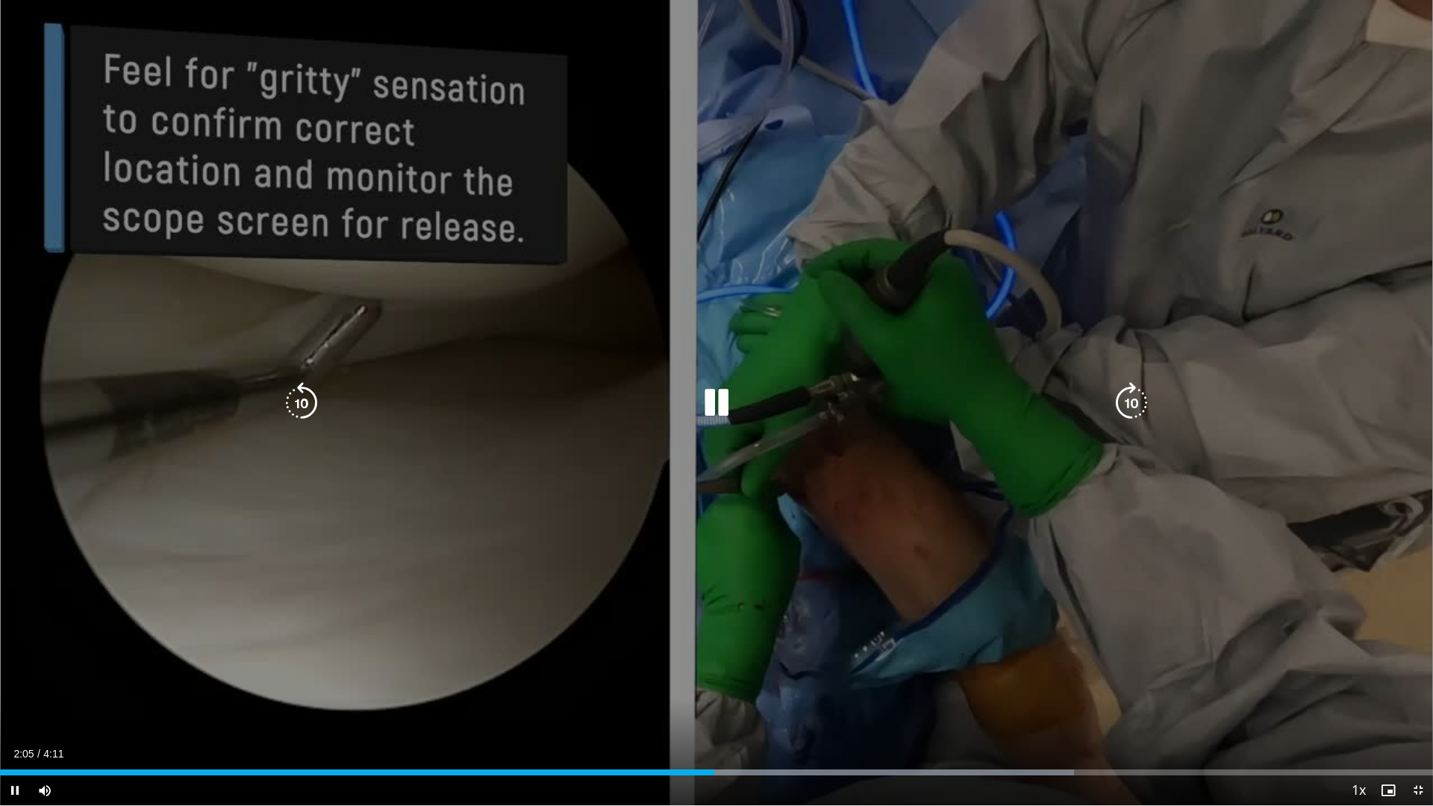
click at [483, 526] on div "10 seconds Tap to unmute" at bounding box center [716, 402] width 1433 height 805
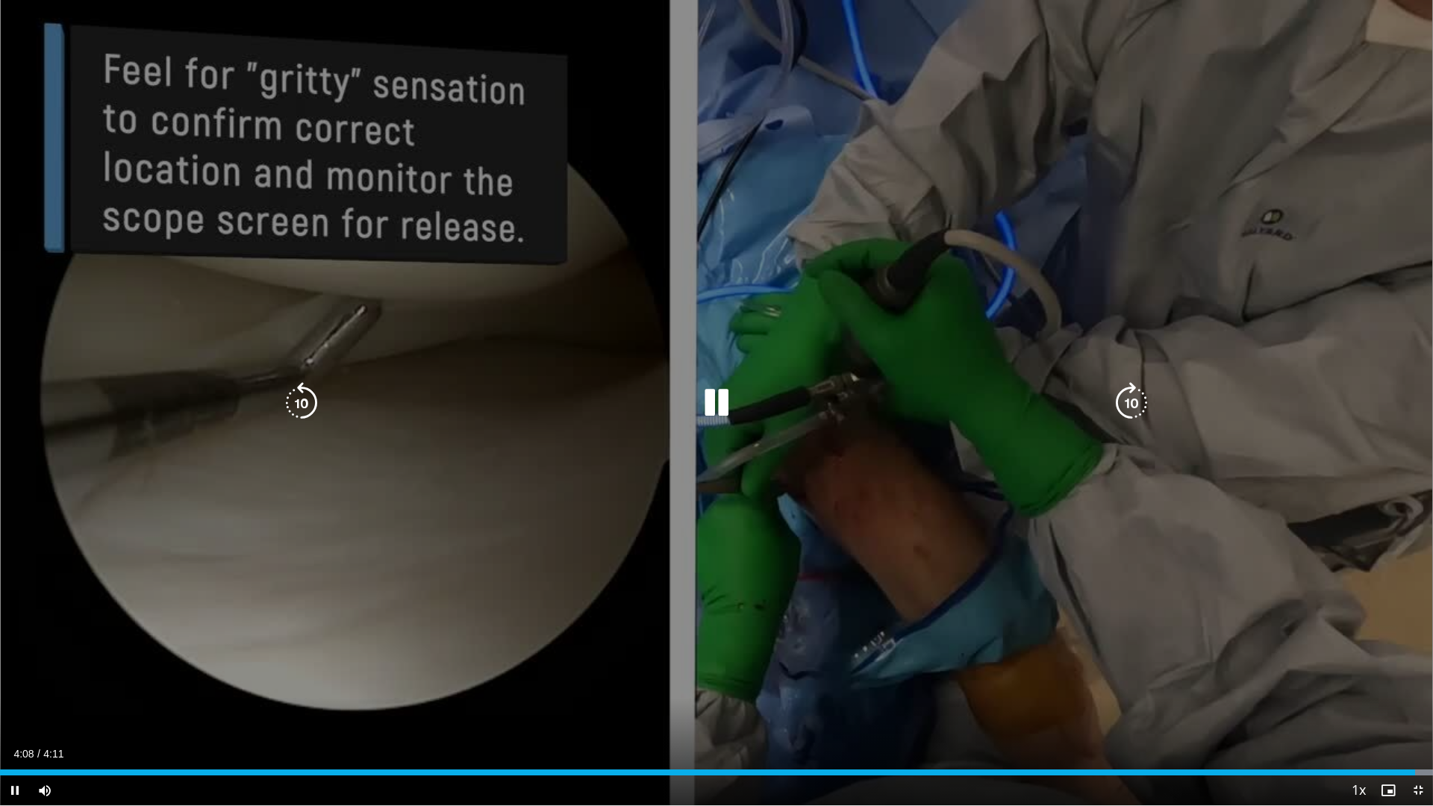
click at [721, 397] on icon "Video Player" at bounding box center [716, 403] width 42 height 42
